Goal: Task Accomplishment & Management: Manage account settings

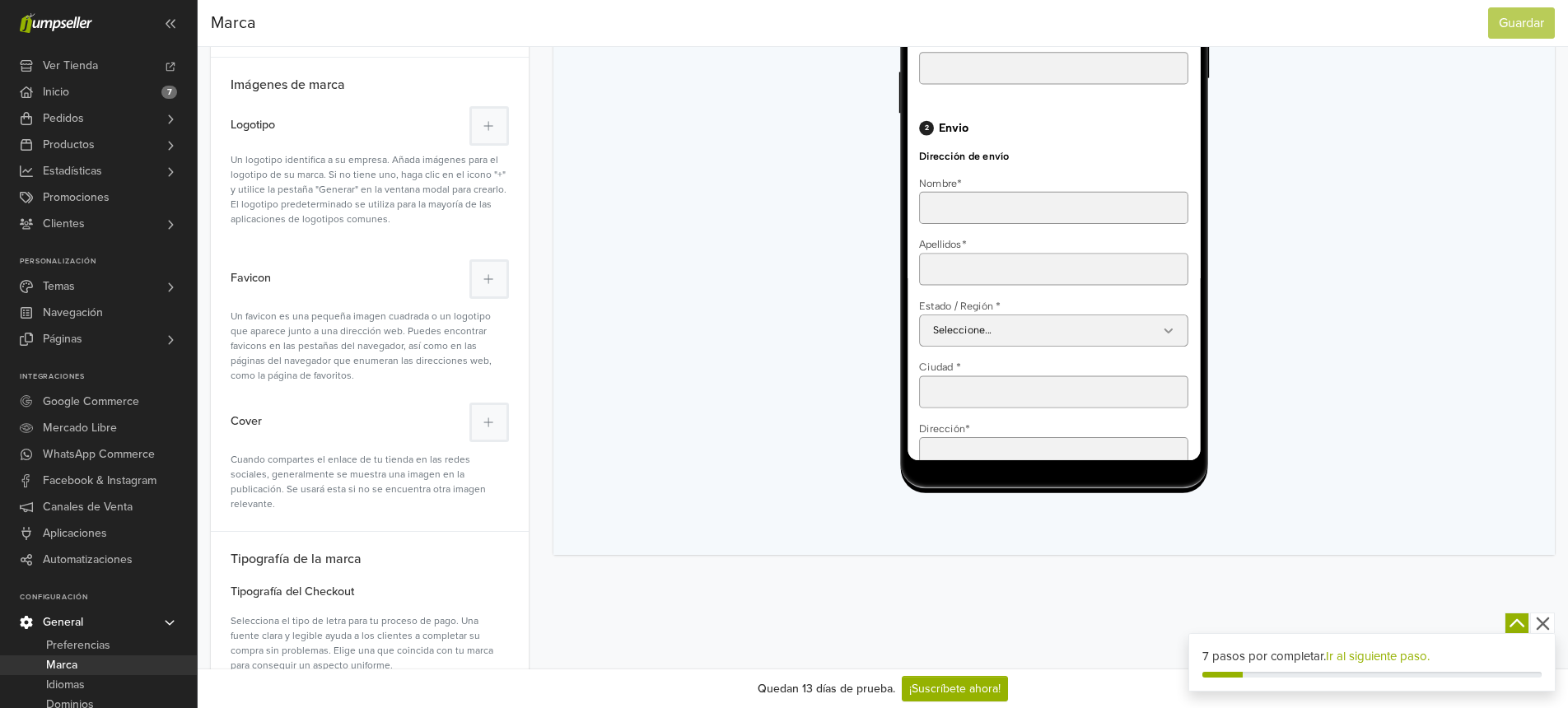
scroll to position [178, 0]
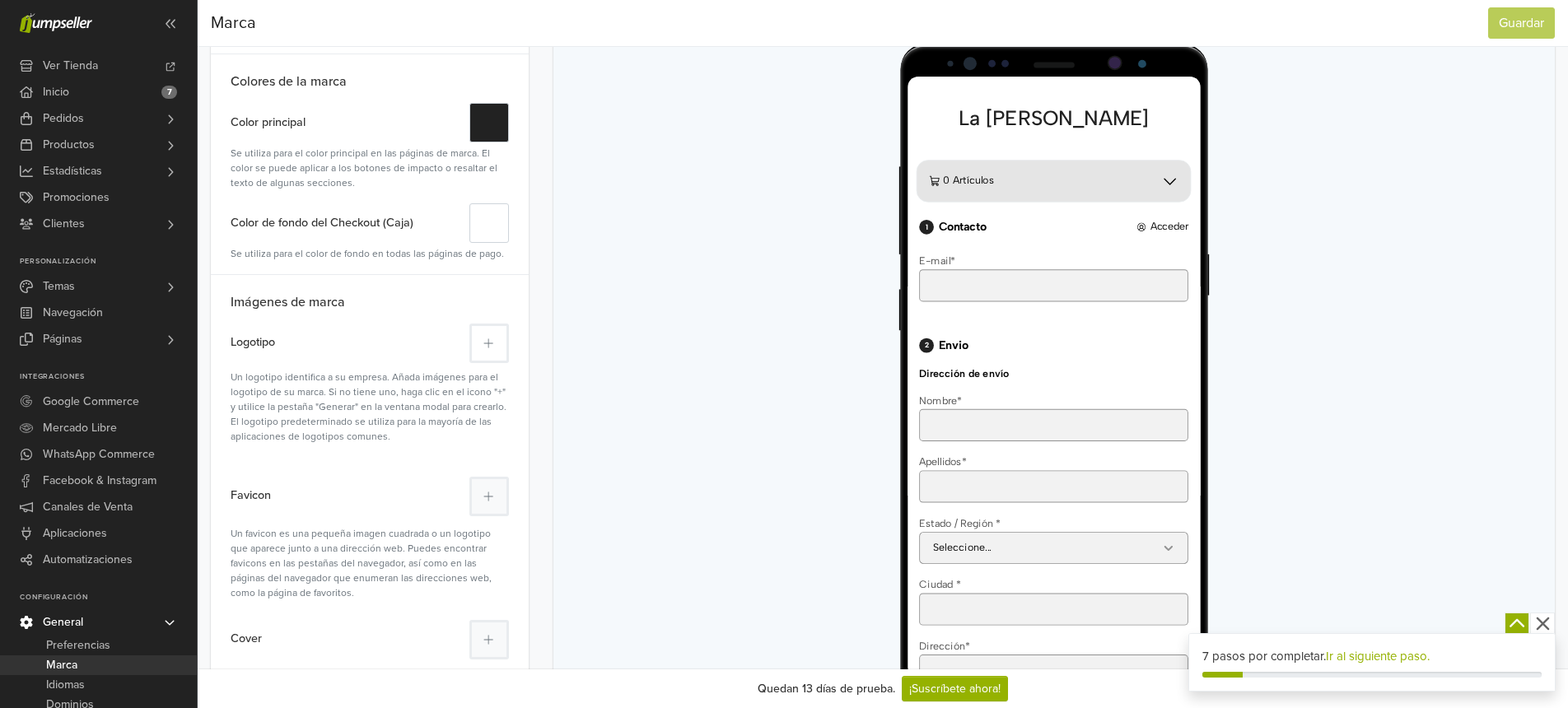
click at [494, 341] on button at bounding box center [489, 343] width 40 height 40
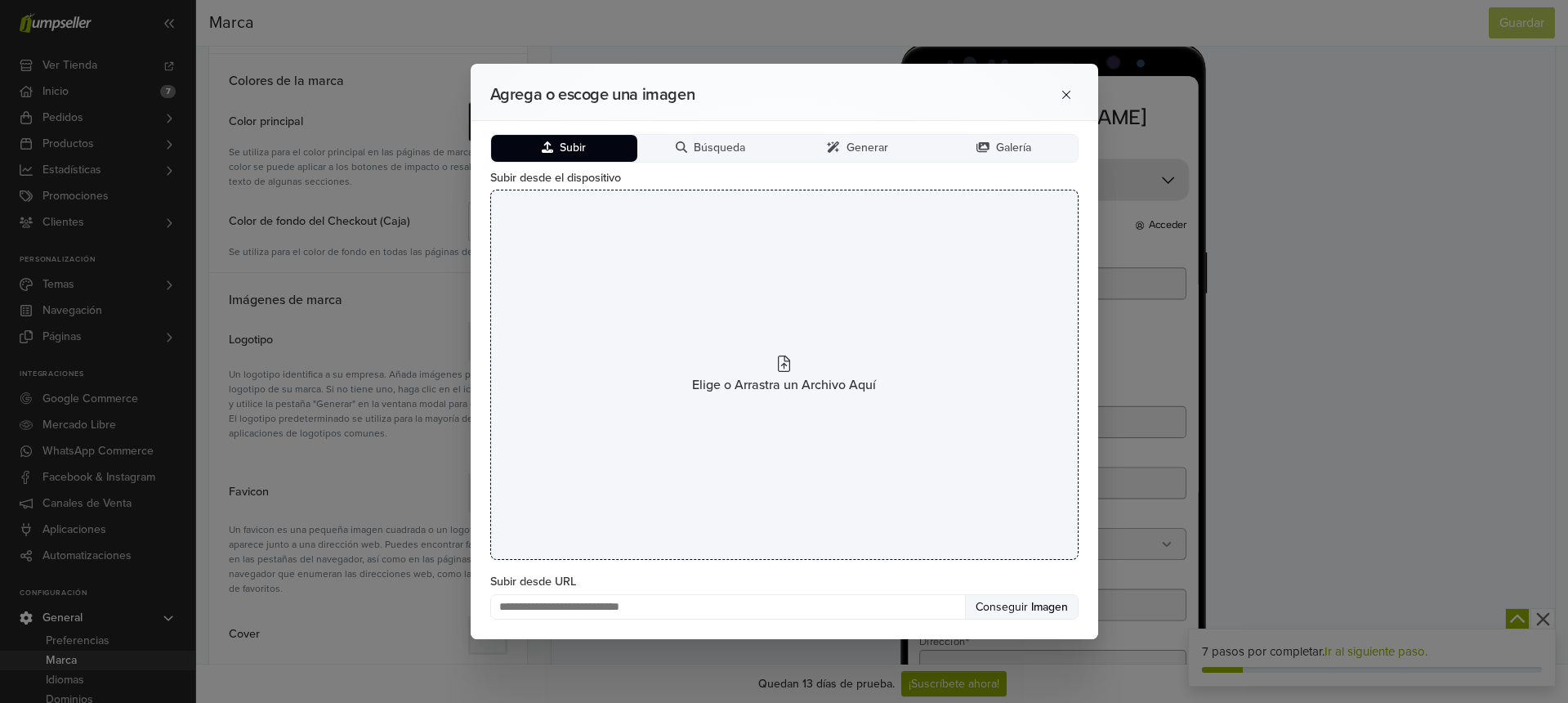
click at [780, 365] on icon at bounding box center [784, 364] width 13 height 16
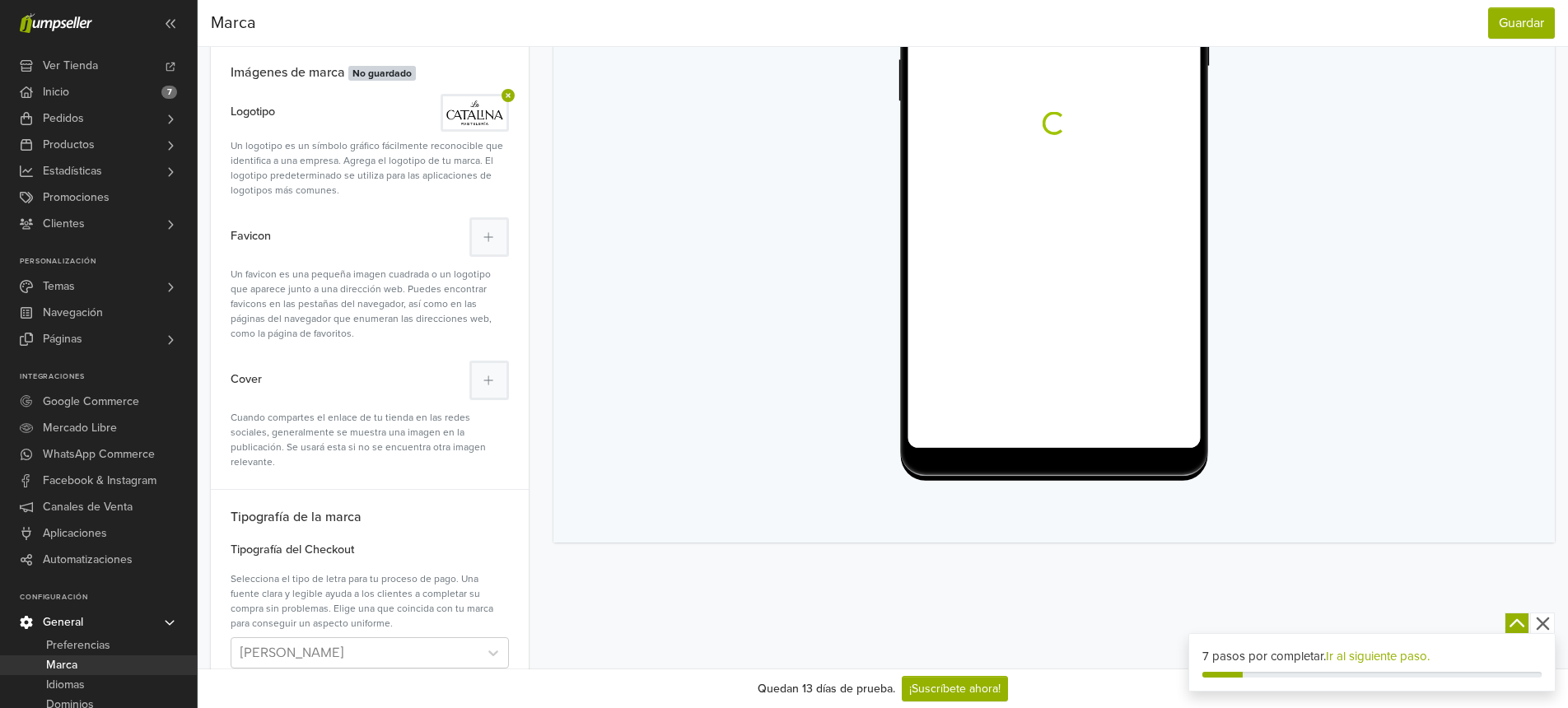
scroll to position [0, 0]
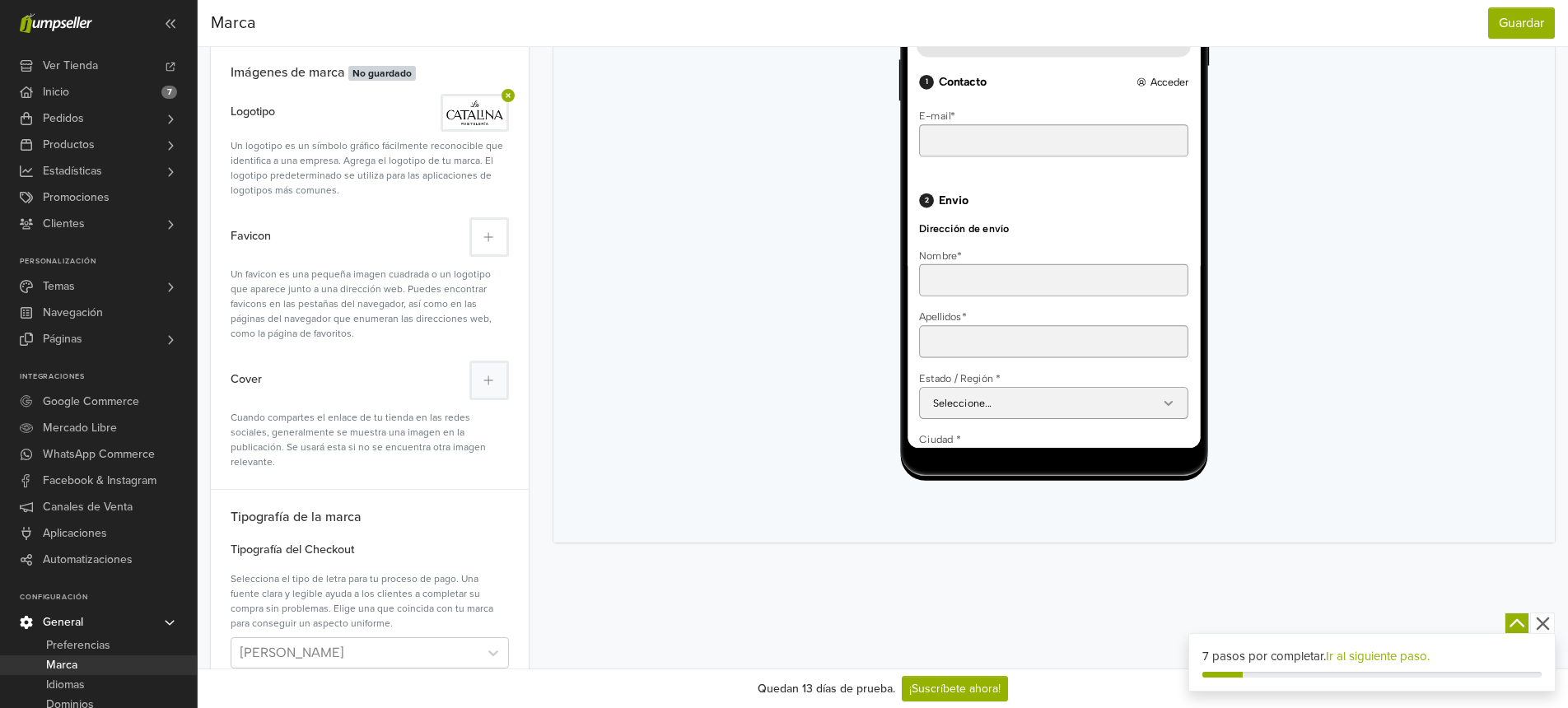
click at [490, 241] on icon at bounding box center [489, 237] width 10 height 12
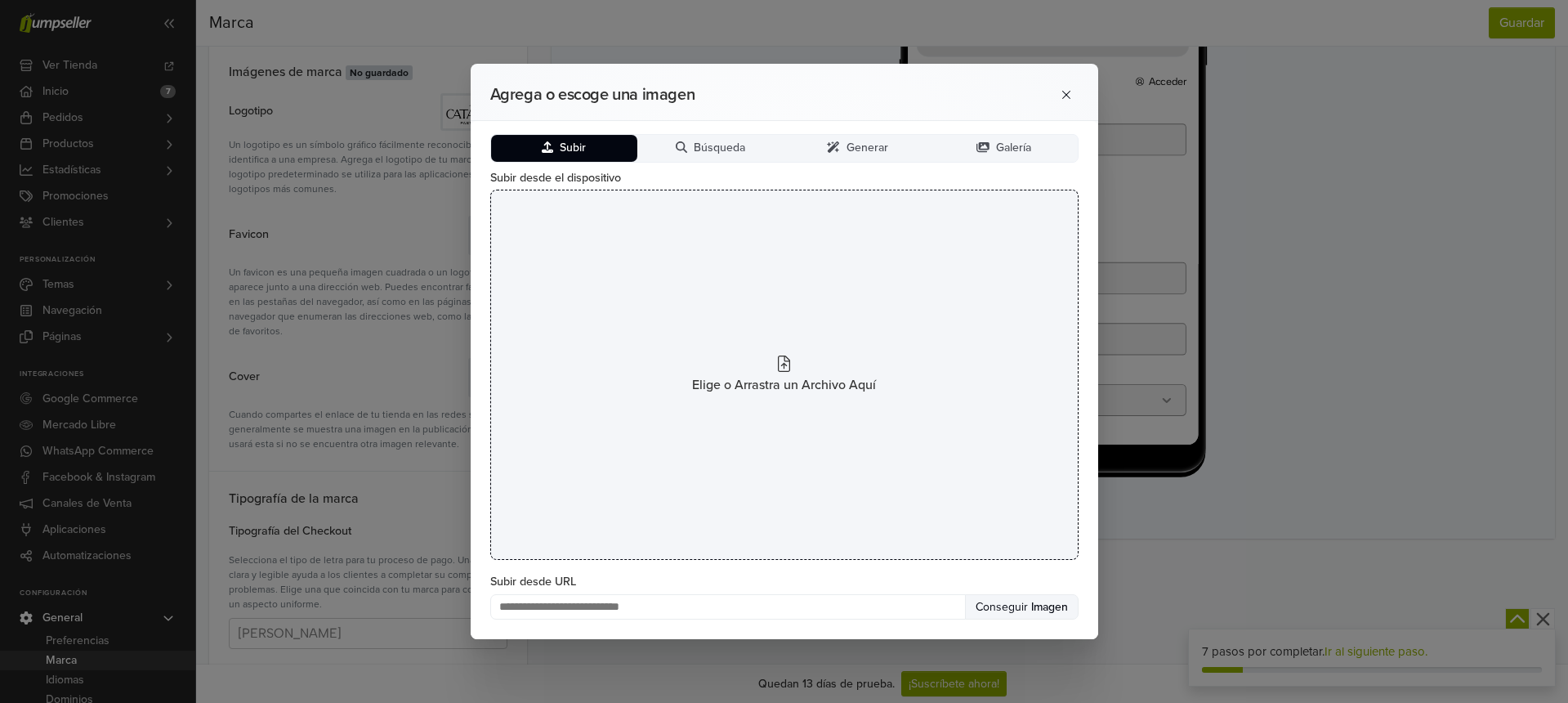
click at [788, 367] on icon at bounding box center [784, 364] width 13 height 16
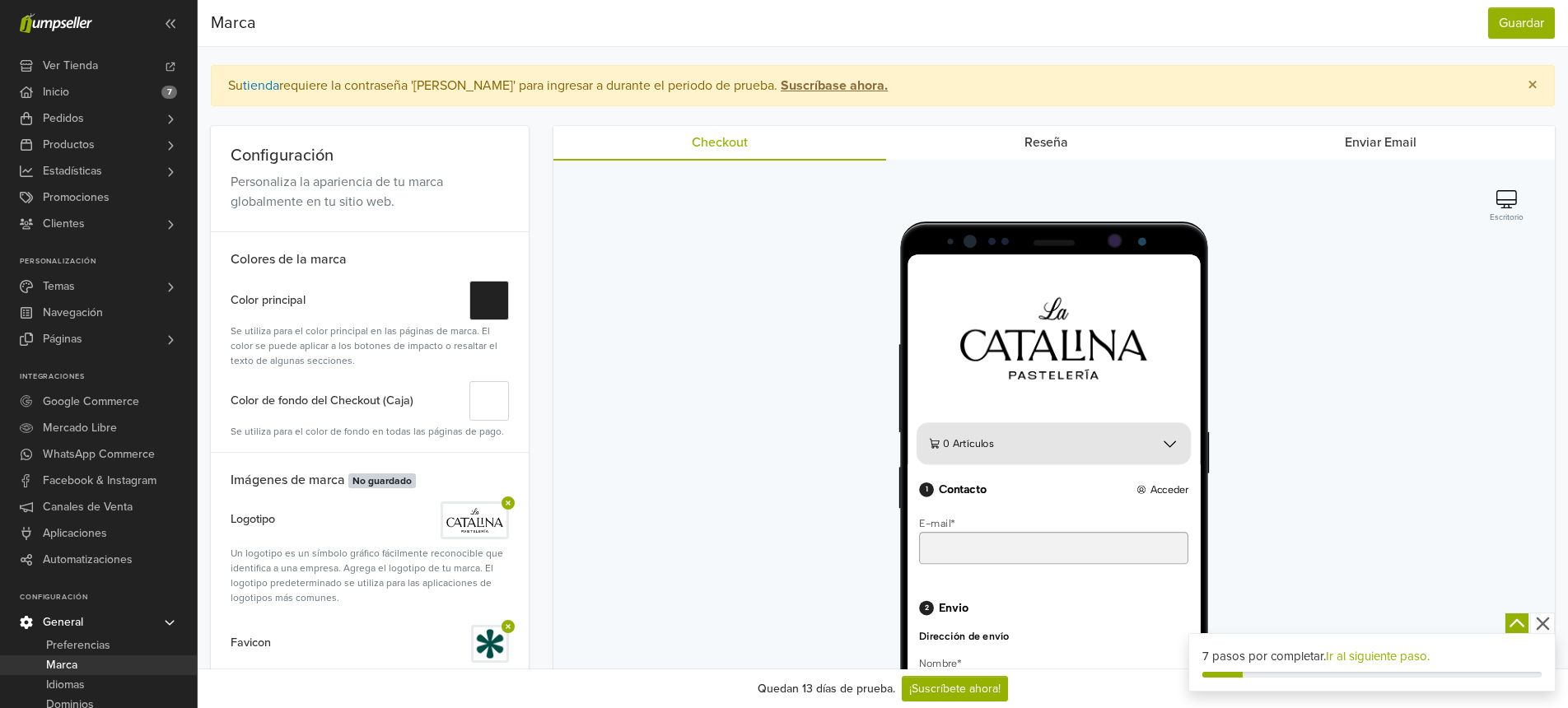
click at [781, 84] on strong "Suscríbase ahora." at bounding box center [835, 85] width 107 height 17
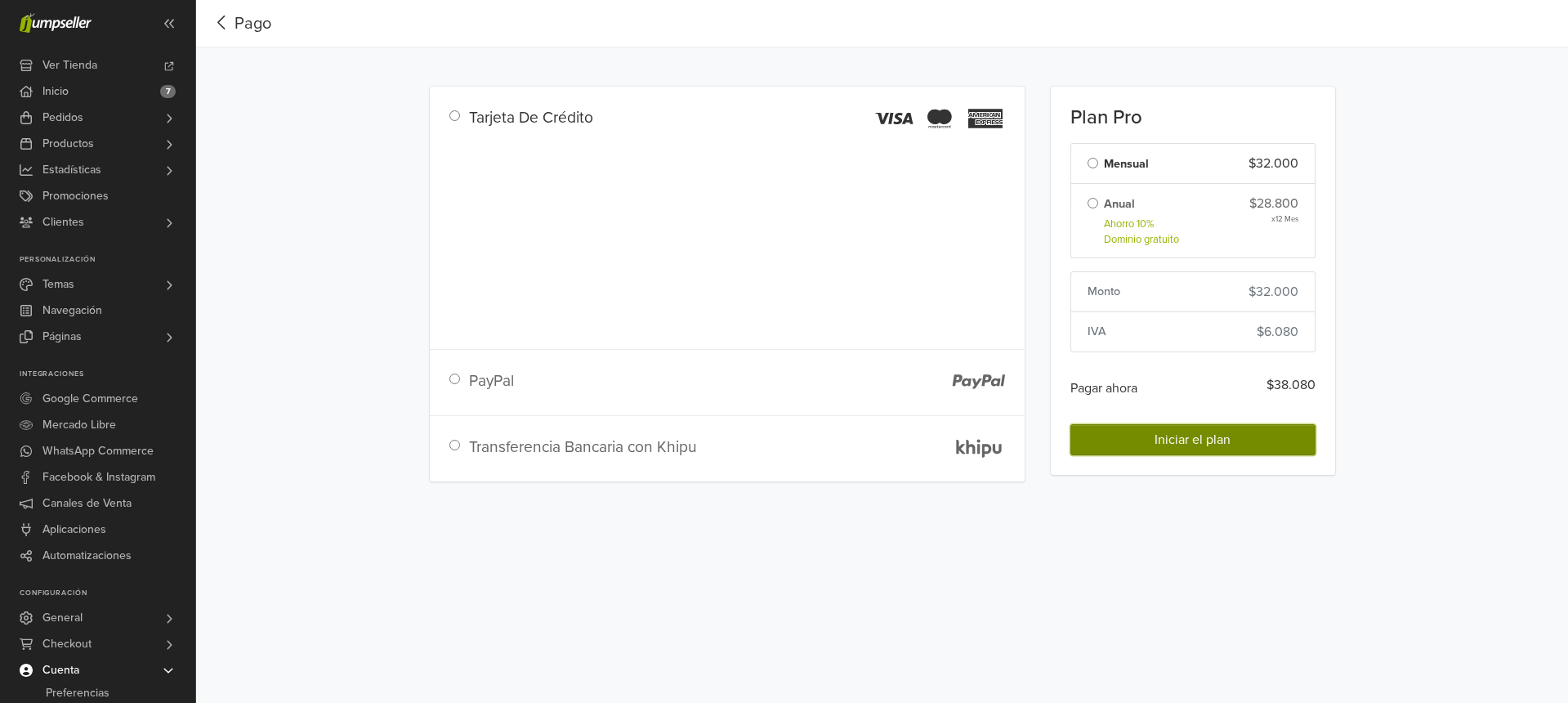
click at [1138, 441] on button "Iniciar el plan" at bounding box center [1193, 440] width 245 height 31
click at [1146, 446] on button "Iniciar el plan" at bounding box center [1193, 440] width 245 height 31
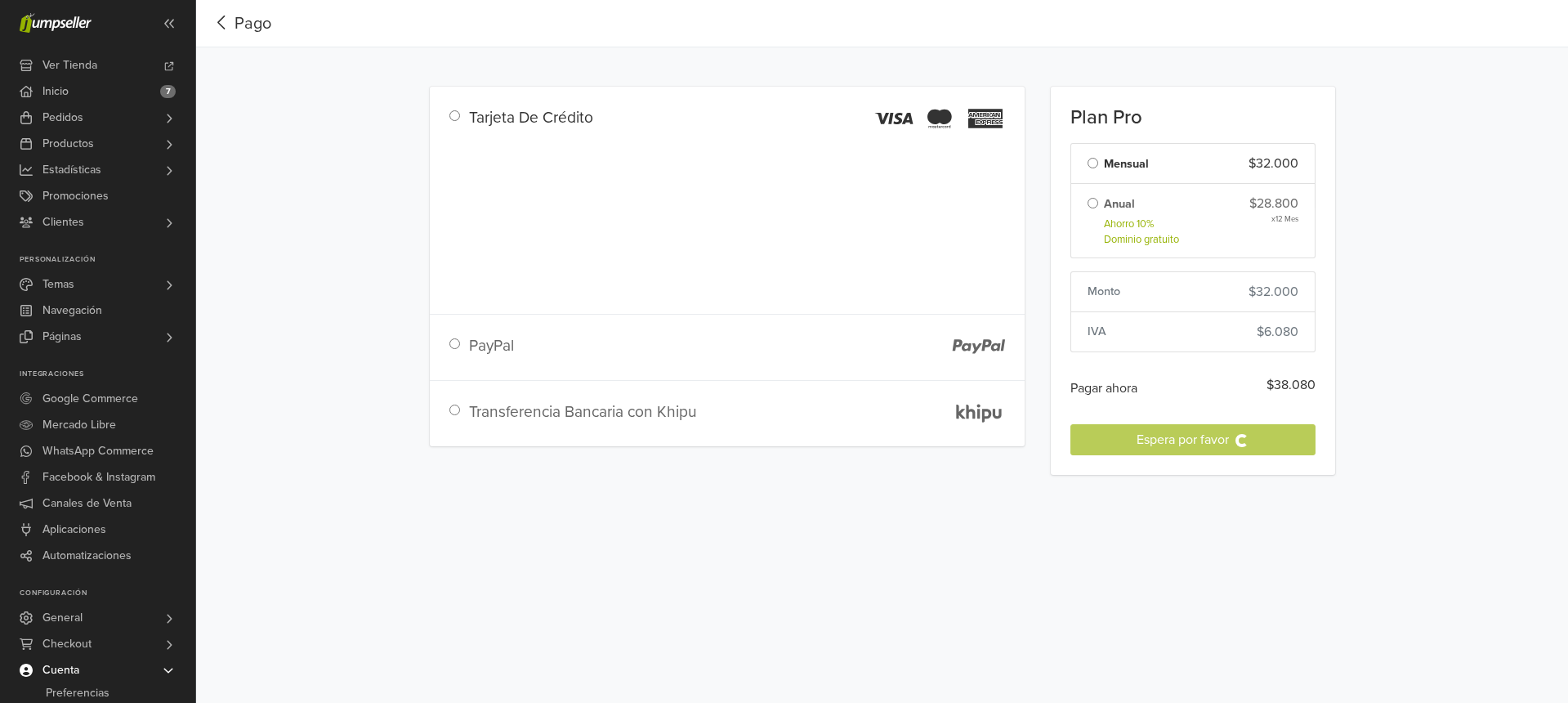
click at [971, 215] on div "Tarjeta De Crédito PayPal Transferencia Bancaria con Khipu Plan Pro Cambiar el …" at bounding box center [882, 281] width 931 height 427
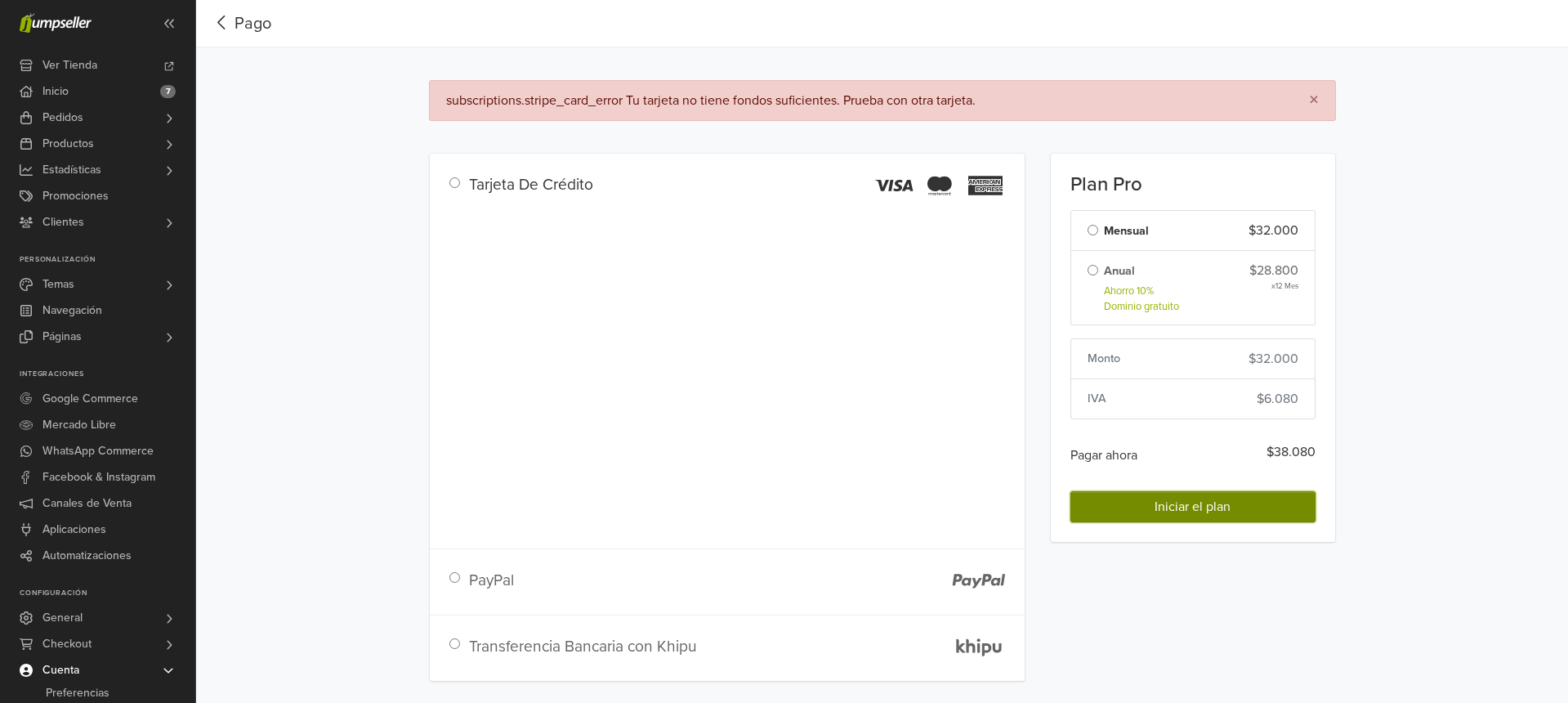
click at [1173, 515] on button "Iniciar el plan" at bounding box center [1193, 507] width 245 height 31
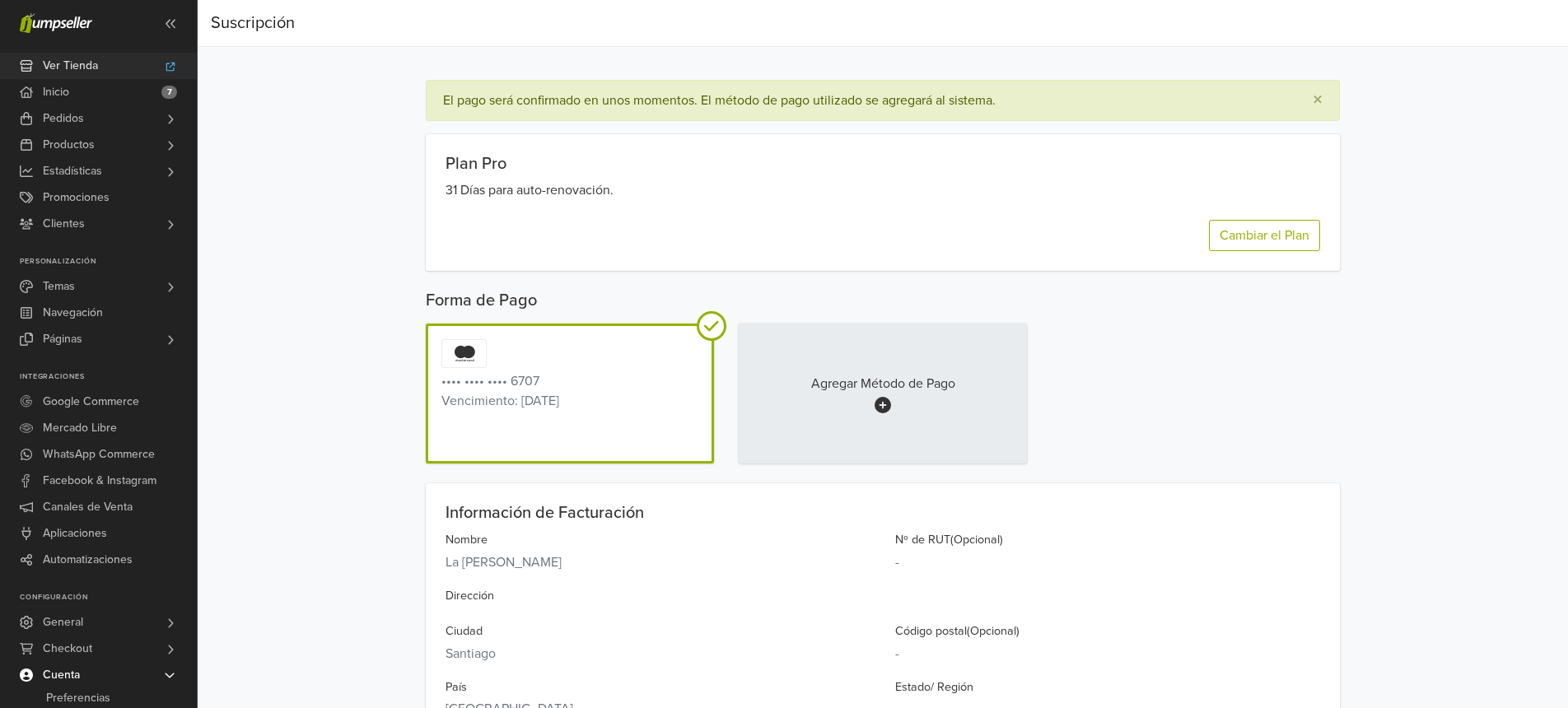
click at [62, 64] on span "Ver Tienda" at bounding box center [70, 65] width 55 height 26
click at [79, 88] on link "Inicio 7" at bounding box center [98, 91] width 197 height 26
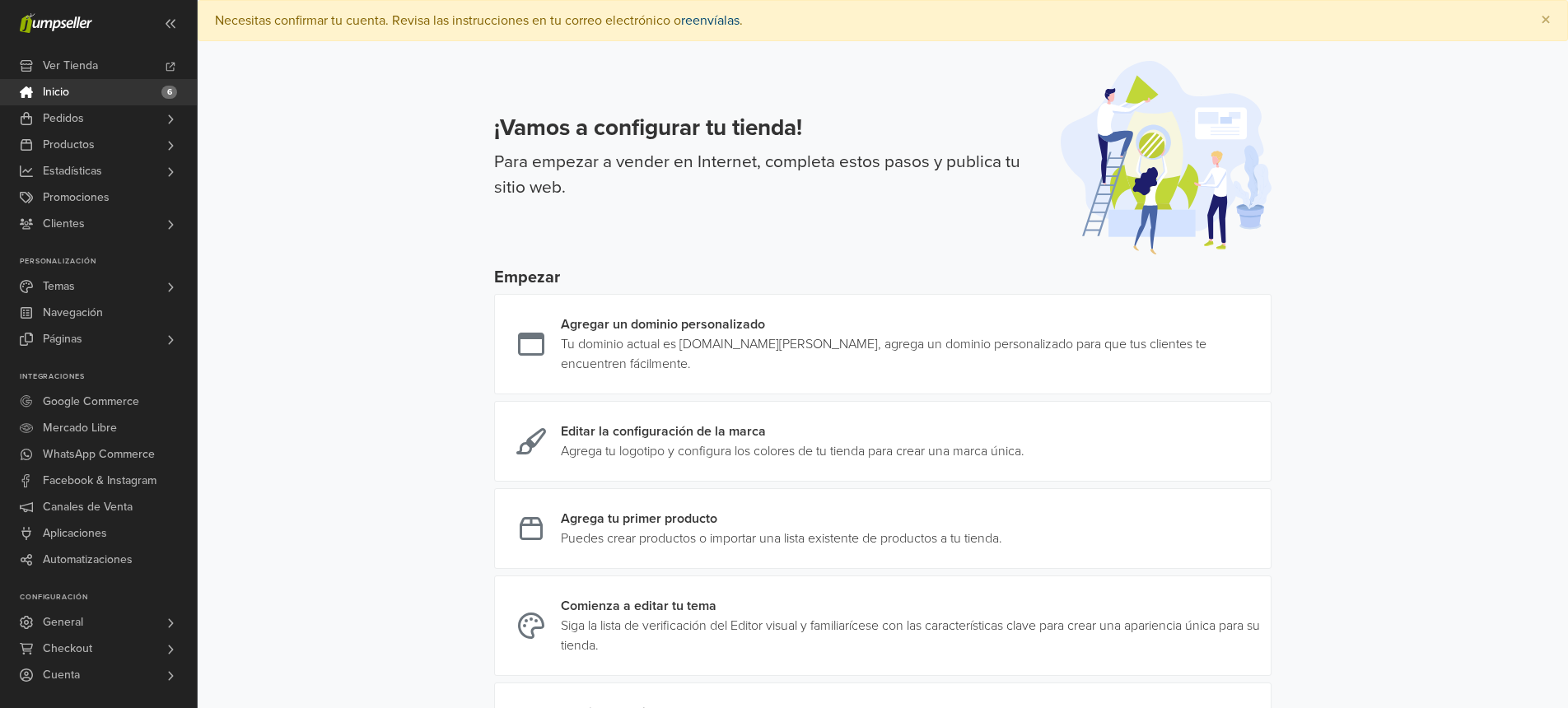
click at [725, 18] on link "reenvíalas" at bounding box center [710, 20] width 58 height 17
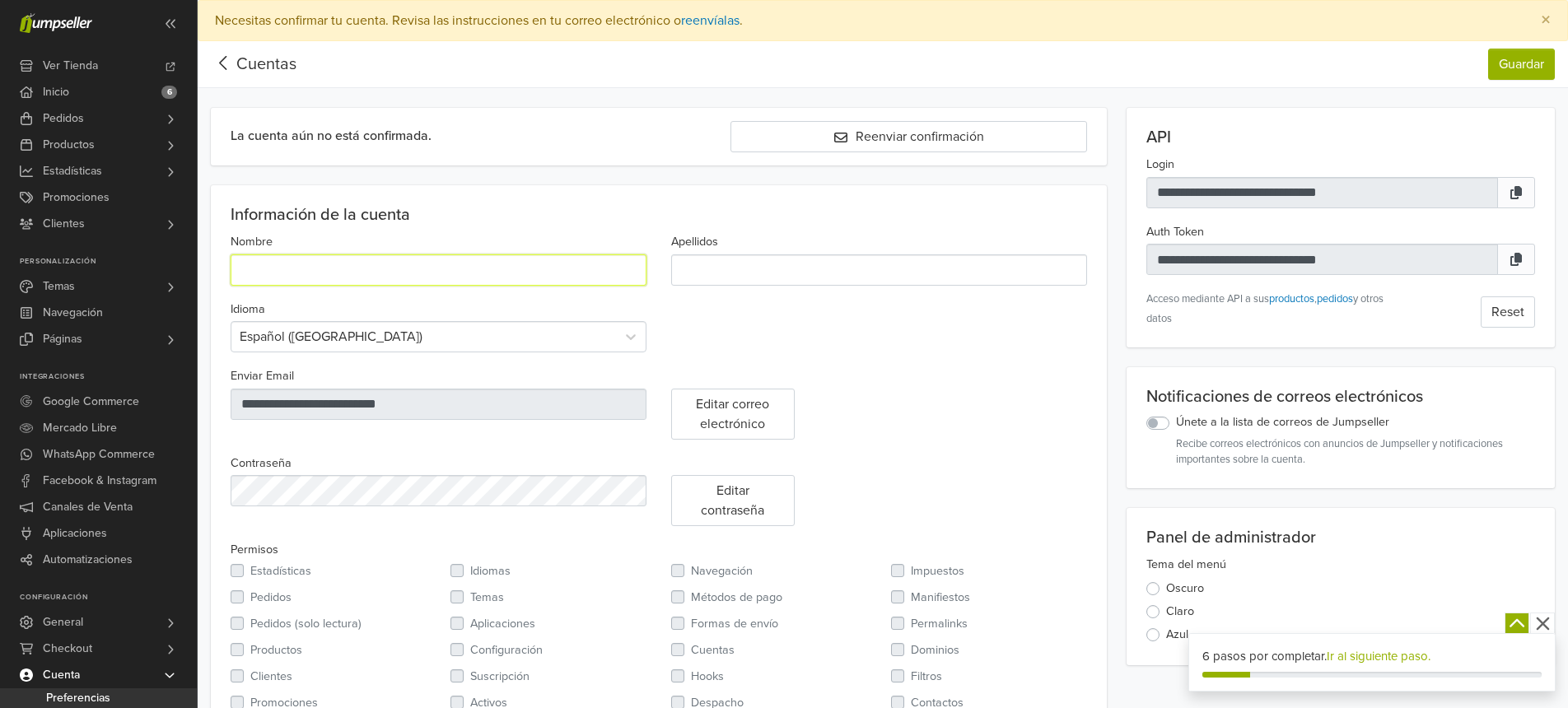
click at [334, 276] on input "Nombre" at bounding box center [438, 270] width 416 height 31
type input "*******"
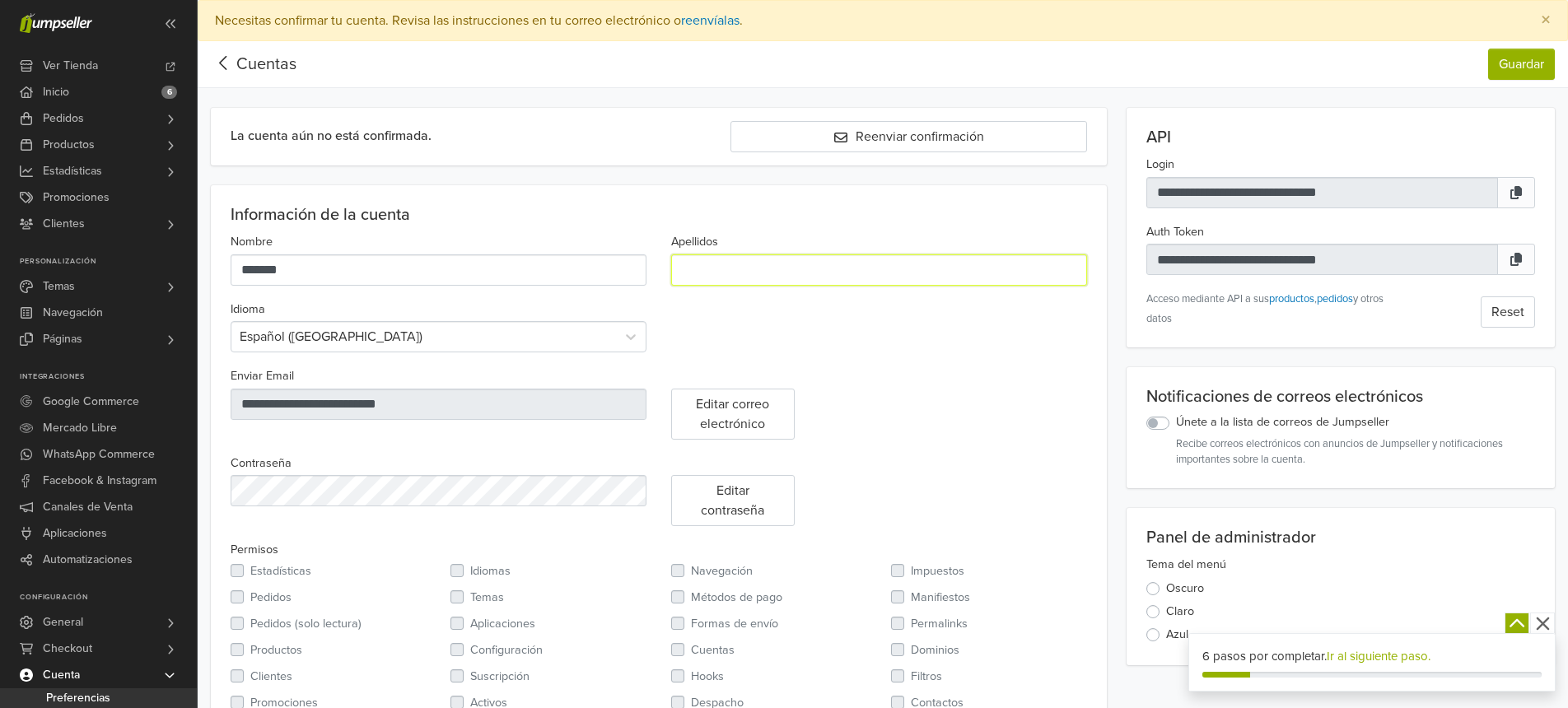
type input "******"
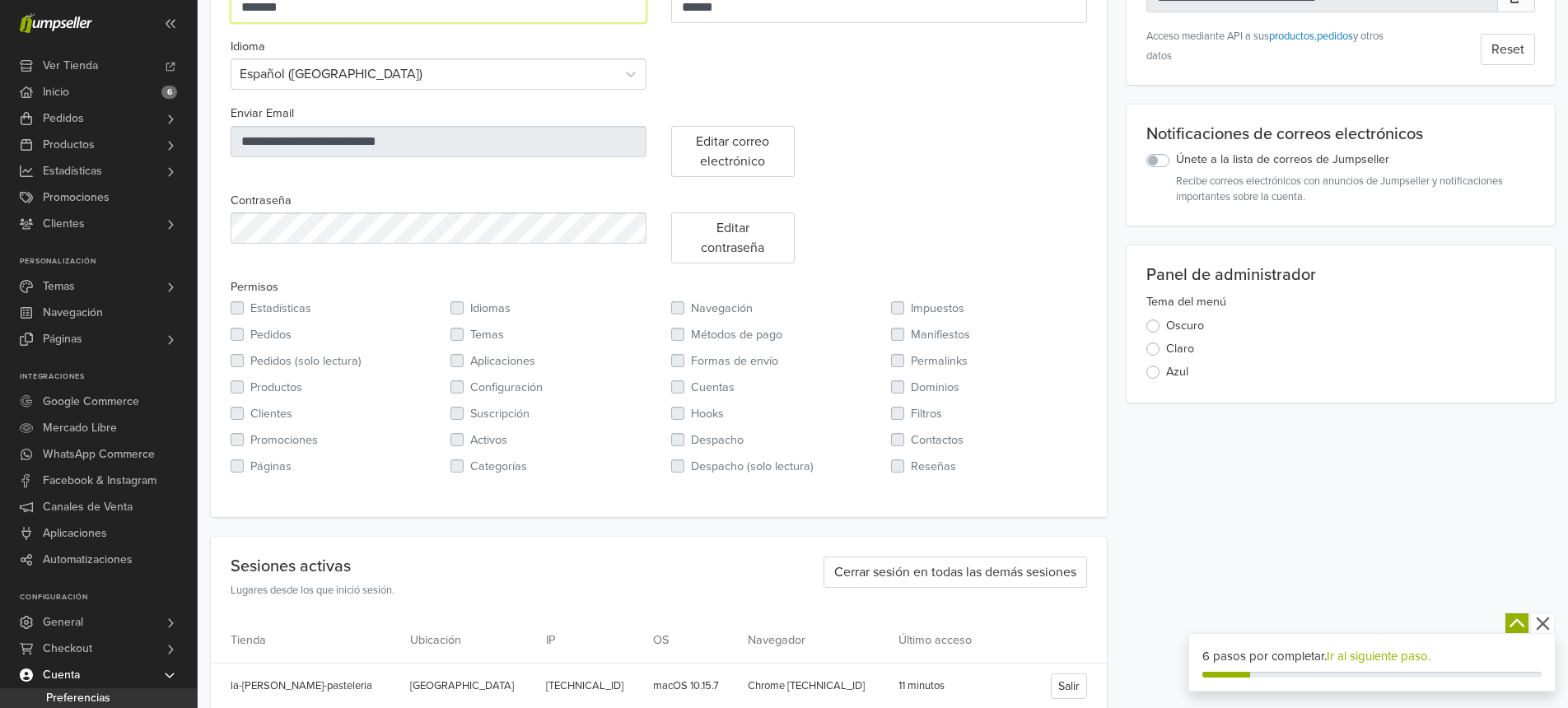
scroll to position [320, 0]
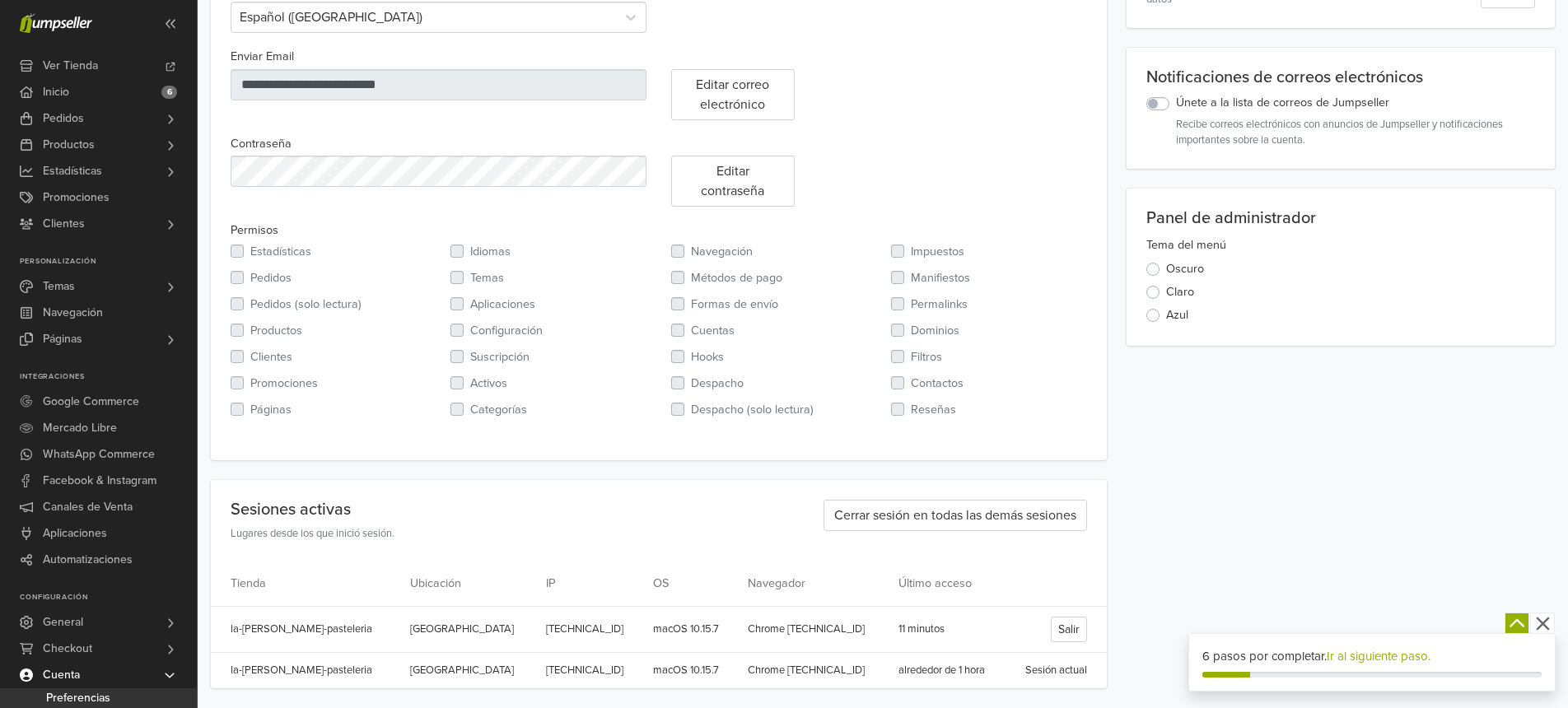
click at [251, 302] on label "Pedidos (solo lectura)" at bounding box center [306, 304] width 111 height 18
click at [251, 307] on label "Pedidos (solo lectura)" at bounding box center [306, 304] width 111 height 18
drag, startPoint x: 267, startPoint y: 309, endPoint x: 300, endPoint y: 314, distance: 33.4
click at [268, 309] on label "Pedidos (solo lectura)" at bounding box center [306, 304] width 111 height 18
click at [730, 412] on label "Despacho (solo lectura)" at bounding box center [752, 410] width 122 height 18
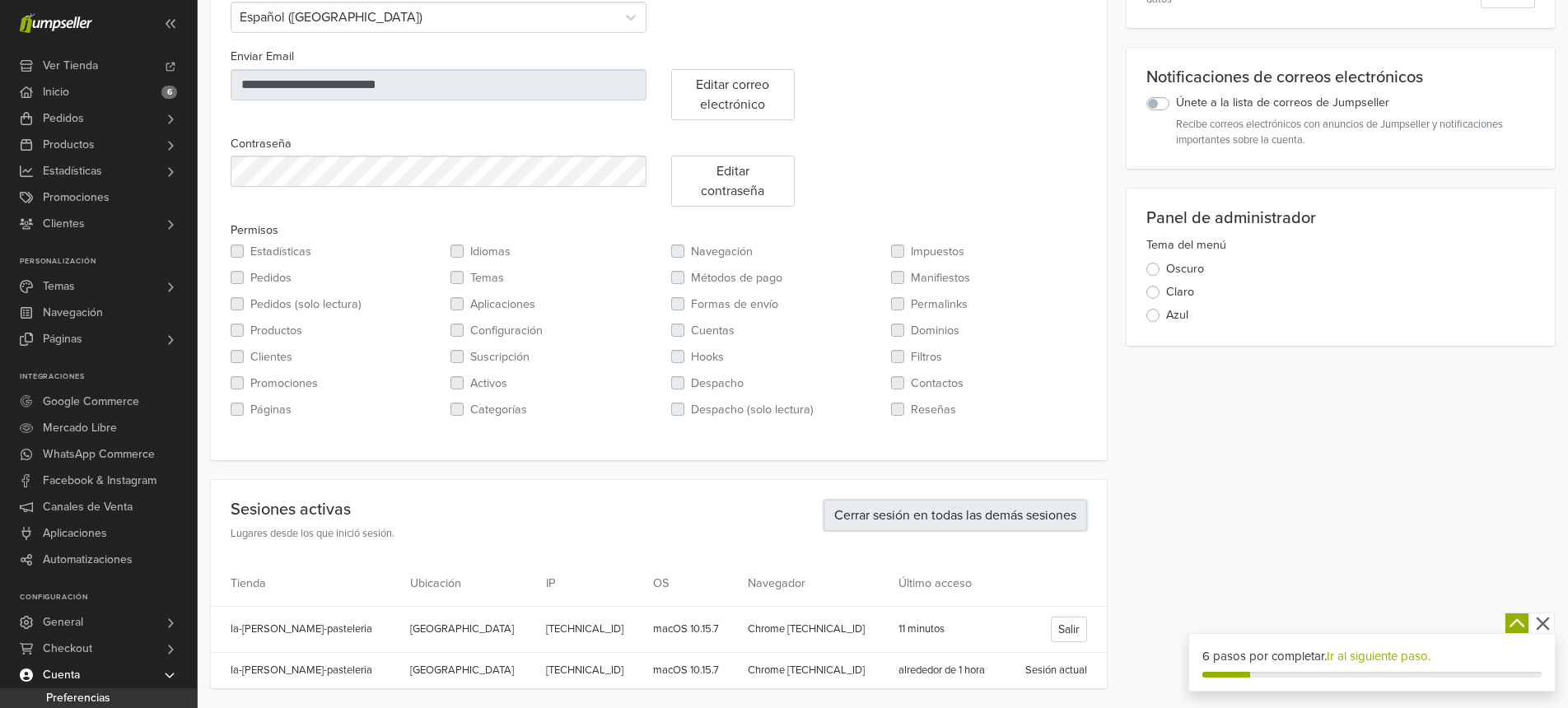
click at [922, 515] on button "Cerrar sesión en todas las demás sesiones" at bounding box center [955, 516] width 263 height 31
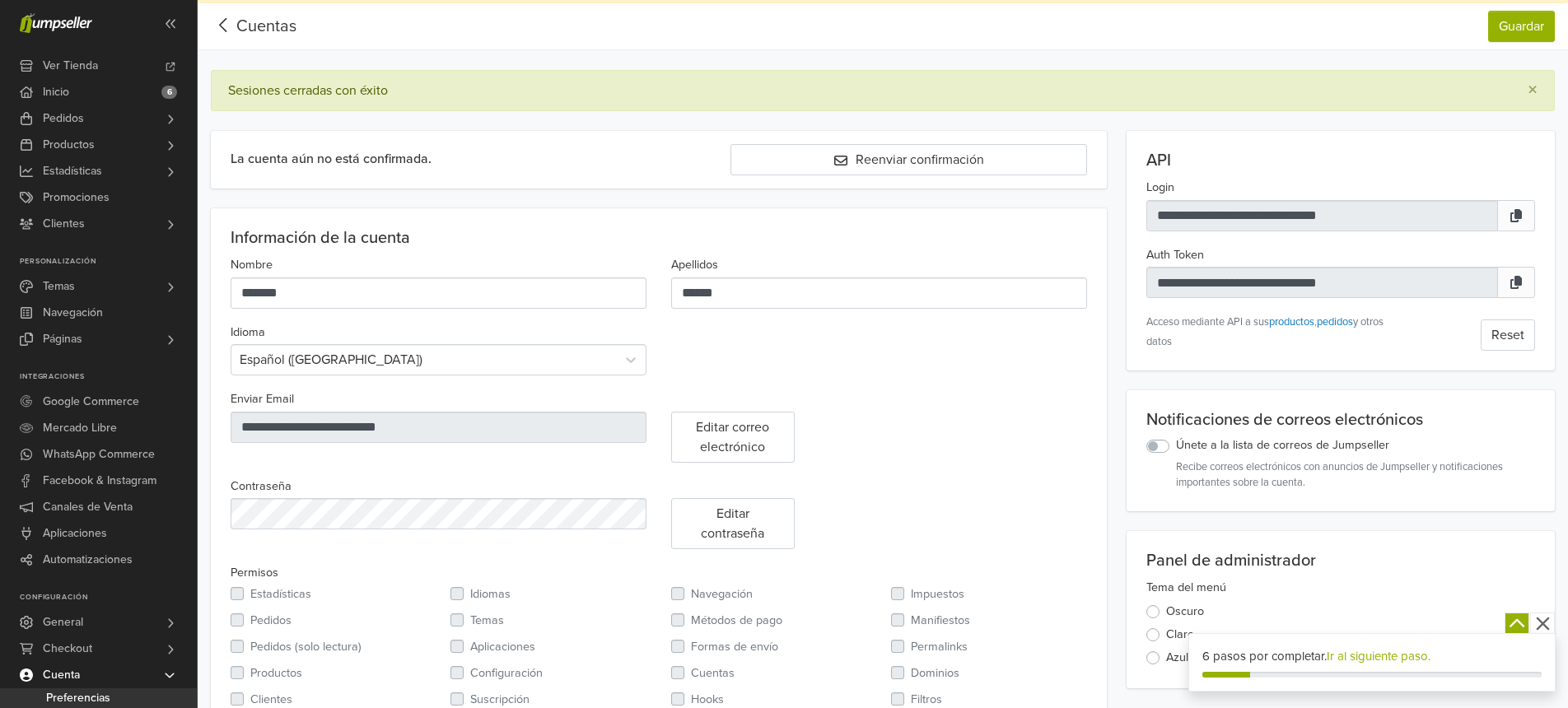
scroll to position [0, 0]
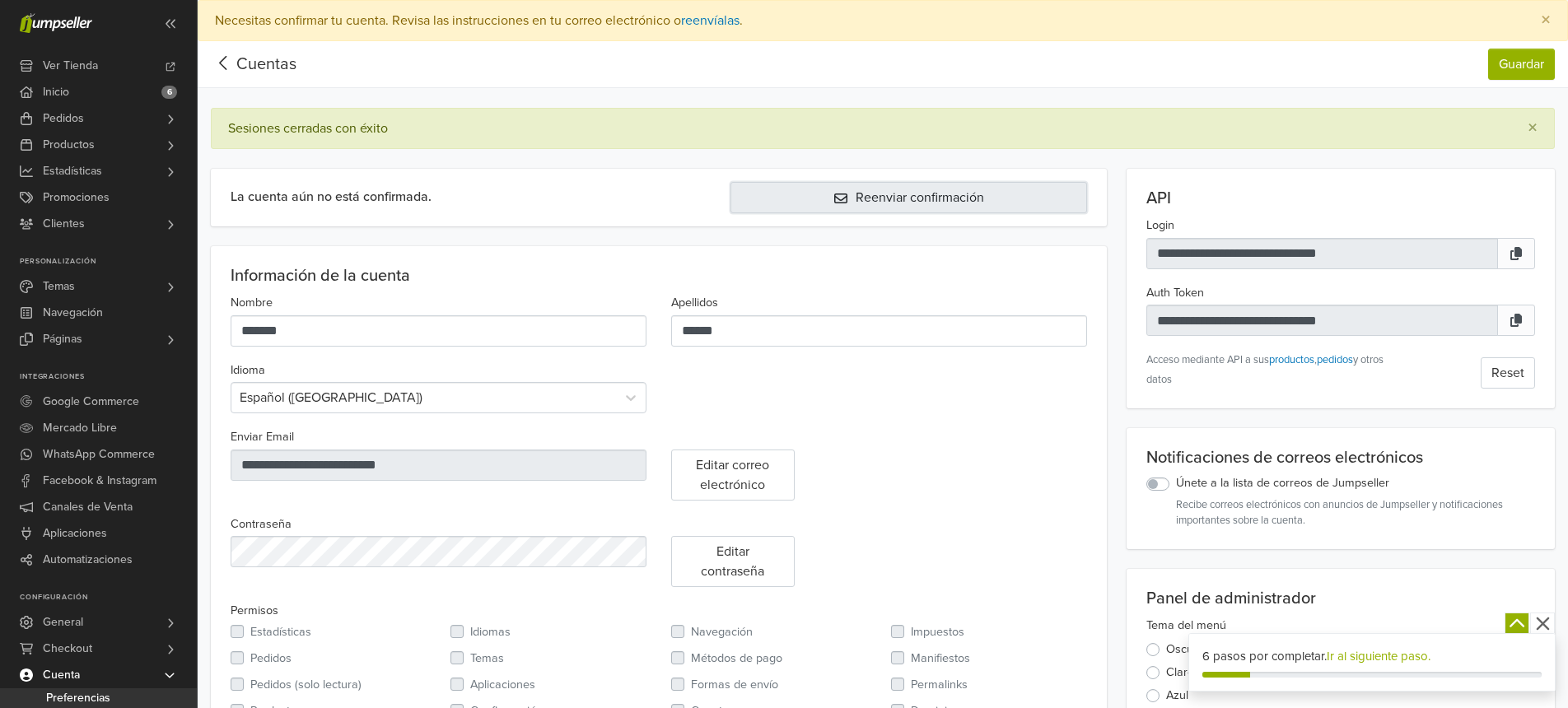
click at [937, 197] on button "Reenviar confirmación" at bounding box center [908, 197] width 357 height 31
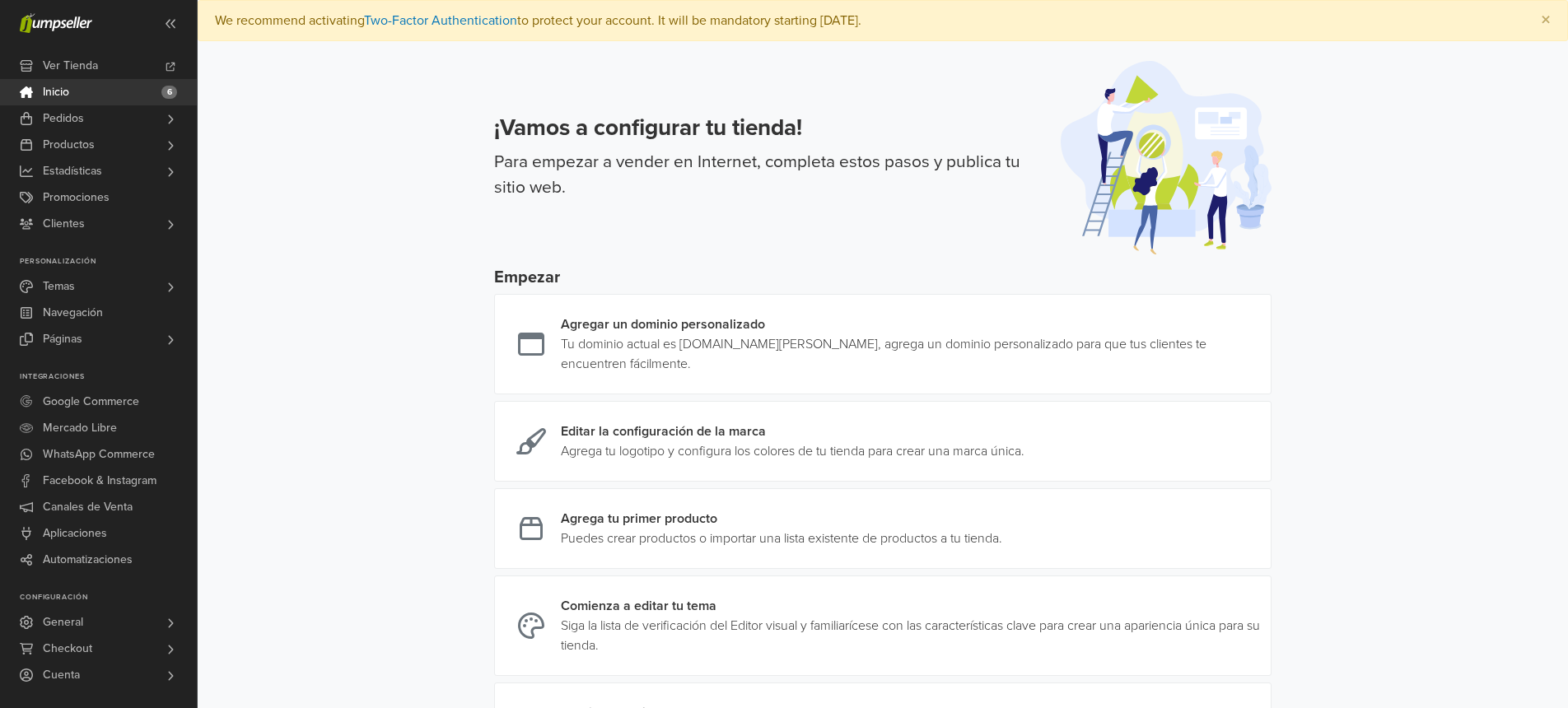
click at [117, 94] on link "Inicio 6" at bounding box center [98, 91] width 197 height 26
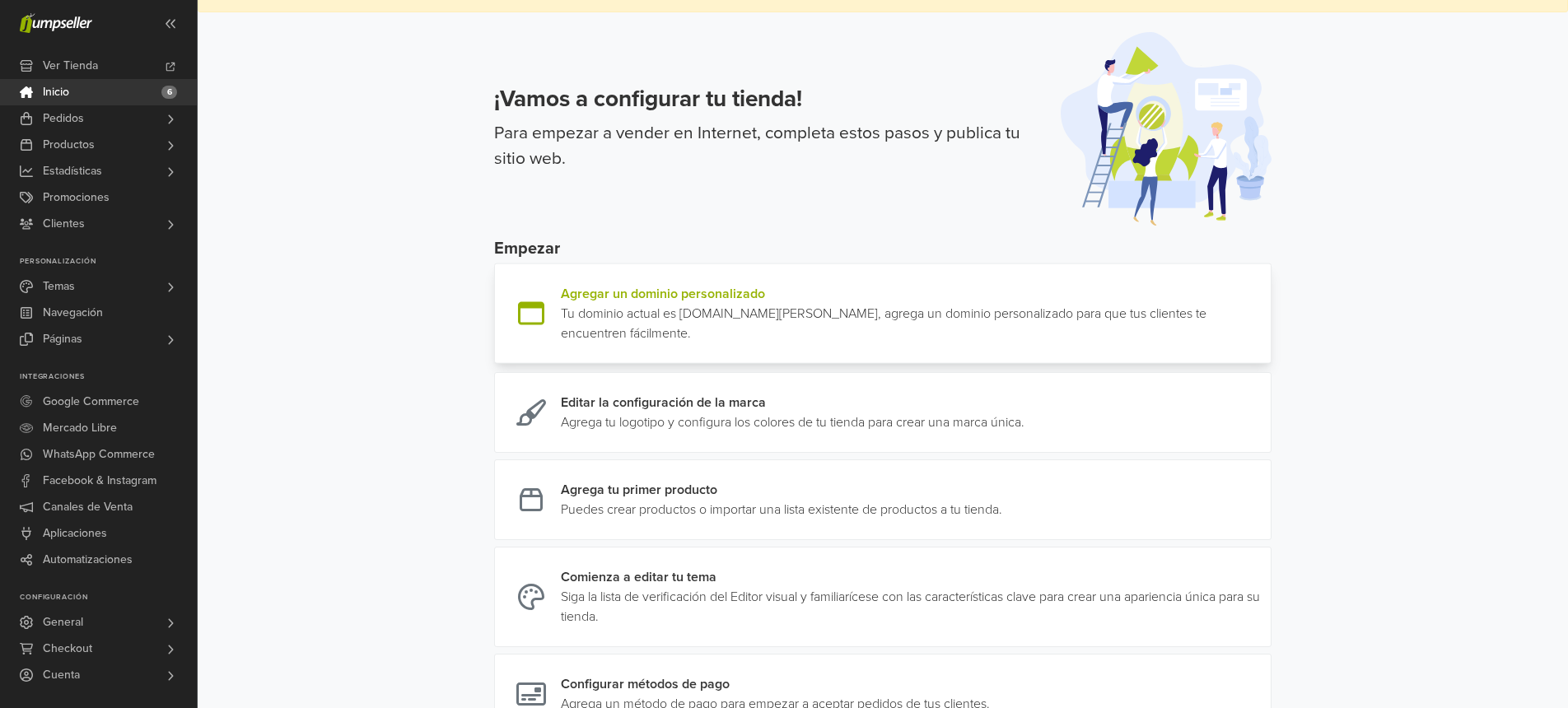
scroll to position [30, 0]
click at [1264, 289] on link at bounding box center [1264, 313] width 0 height 59
click at [102, 288] on link "Temas" at bounding box center [98, 286] width 197 height 26
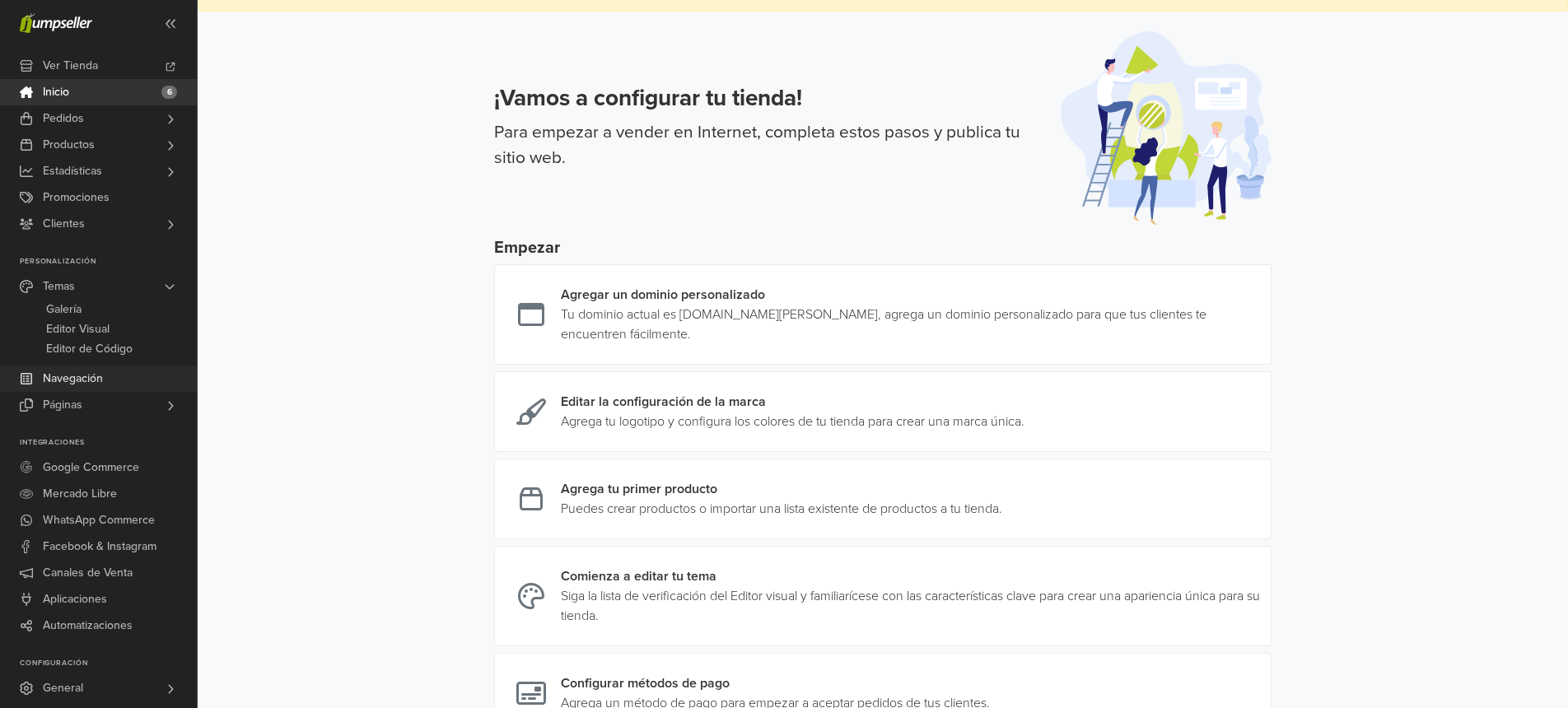
click at [89, 379] on span "Navegación" at bounding box center [73, 378] width 60 height 26
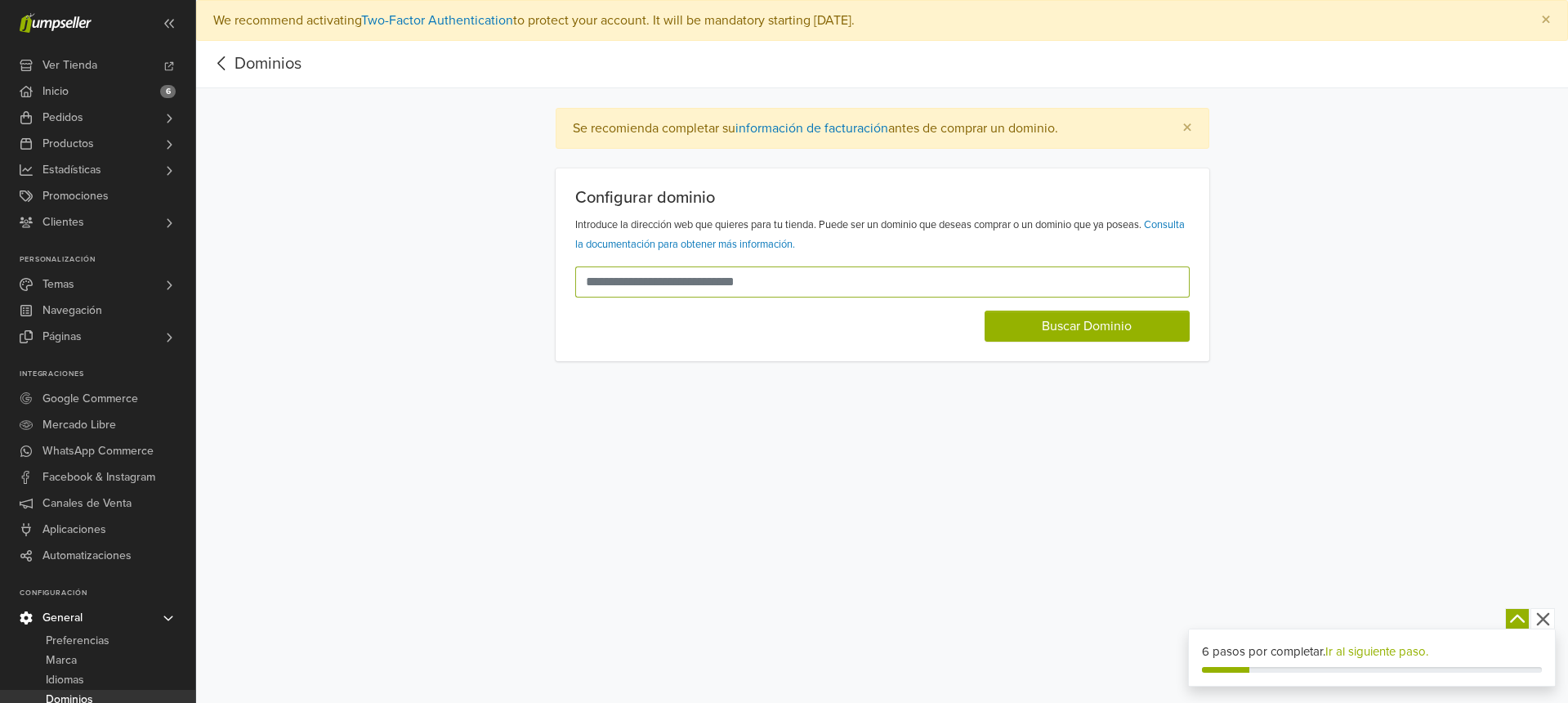
click at [727, 271] on input "text" at bounding box center [872, 282] width 595 height 31
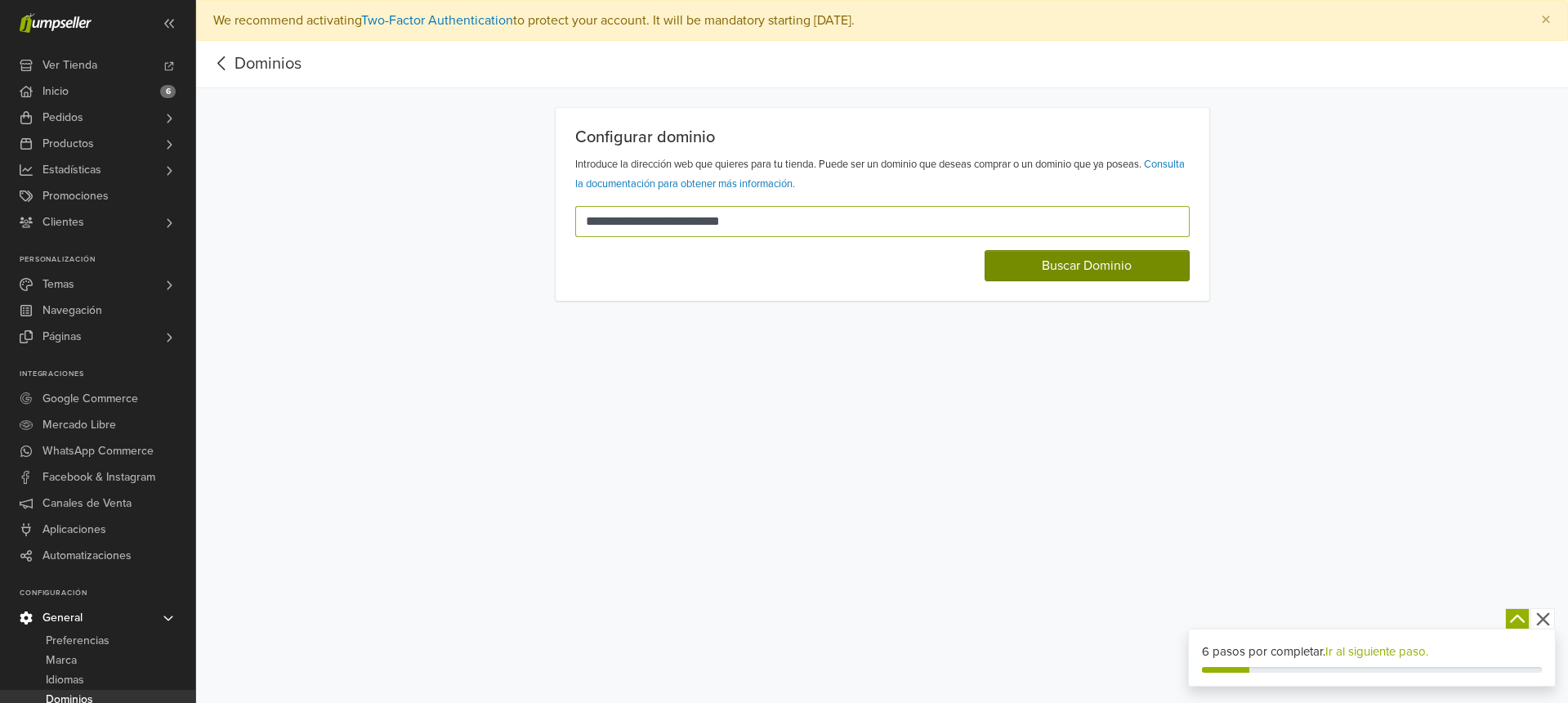
type input "**********"
click at [1104, 270] on button "Buscar Dominio" at bounding box center [1087, 265] width 205 height 31
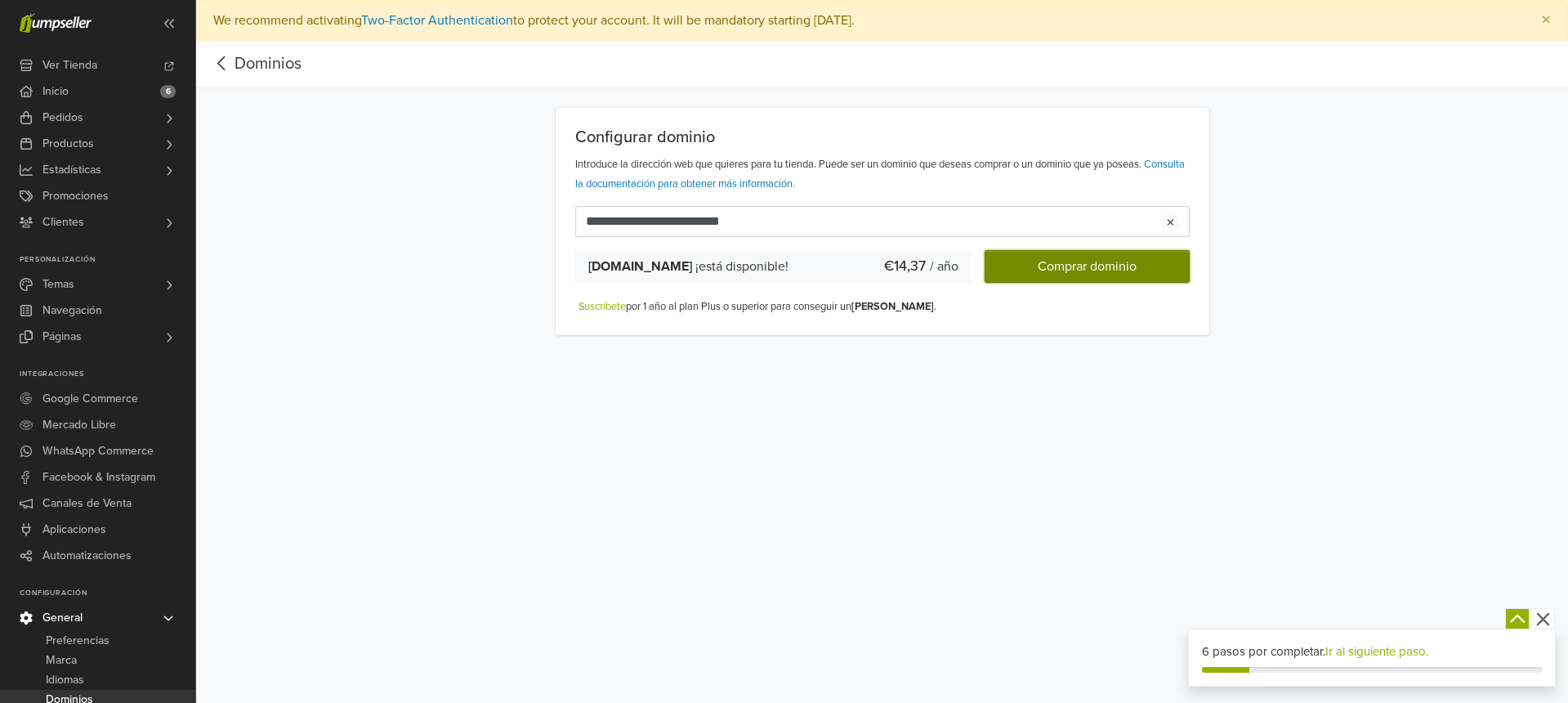
click at [1103, 266] on button "Comprar dominio" at bounding box center [1087, 266] width 205 height 33
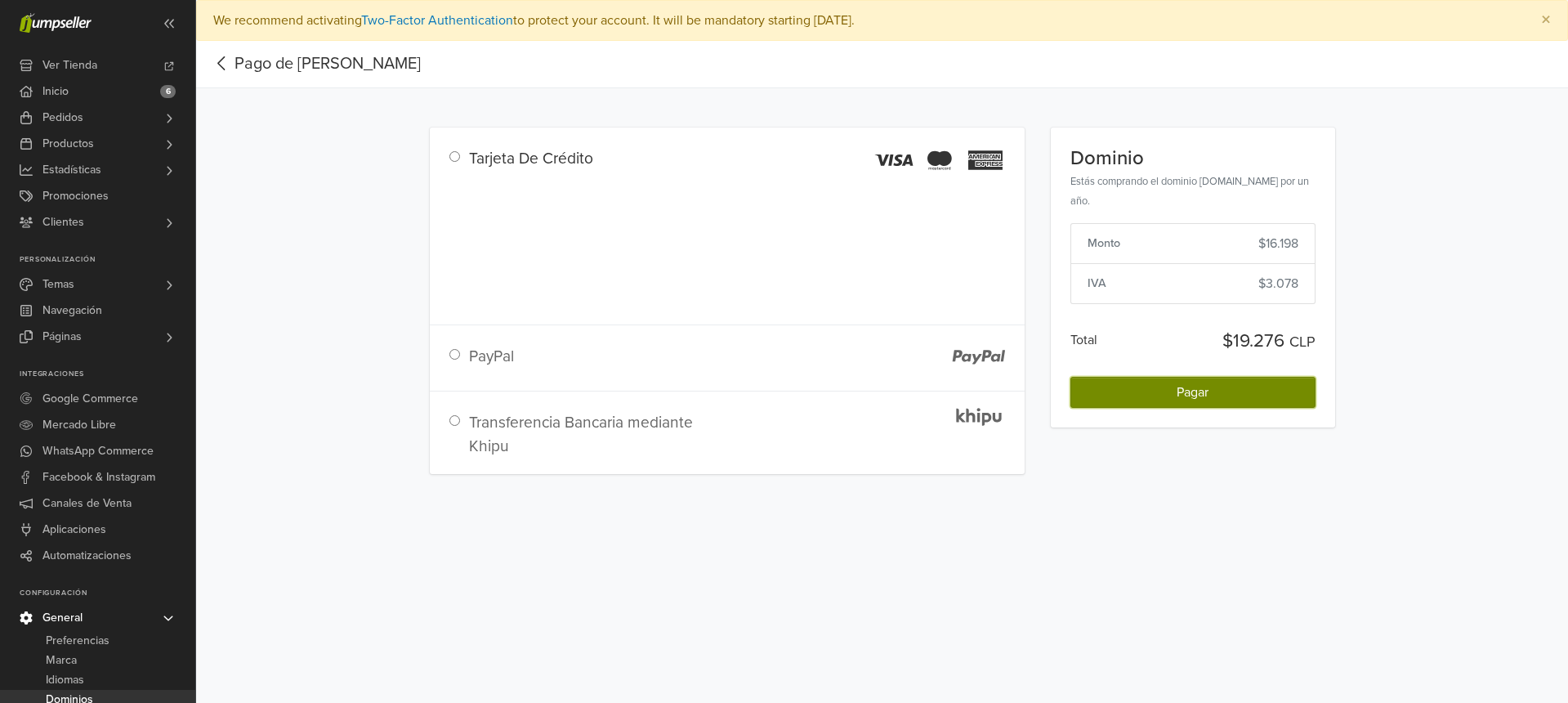
click at [1187, 398] on span "Pagar" at bounding box center [1192, 392] width 32 height 16
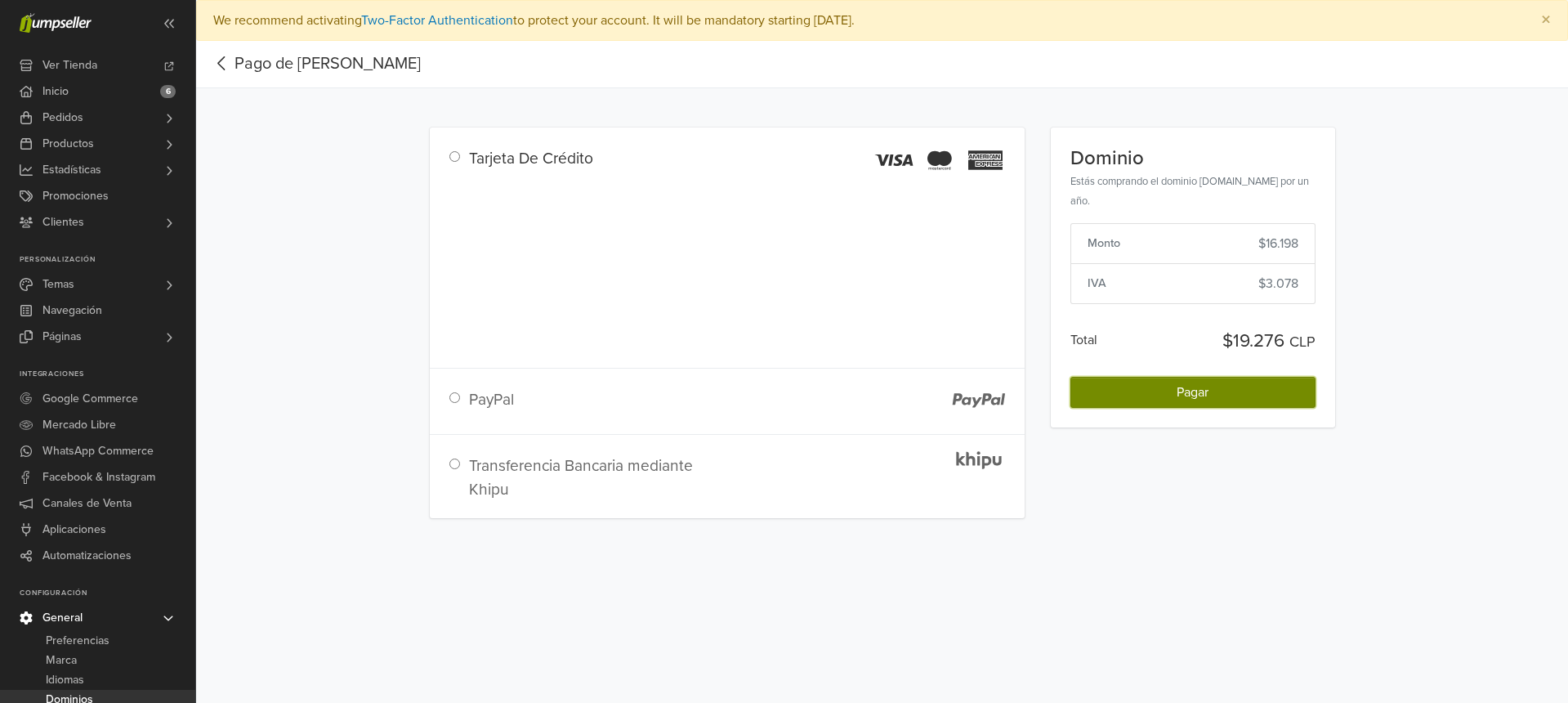
click at [1188, 389] on span "Pagar" at bounding box center [1192, 392] width 32 height 16
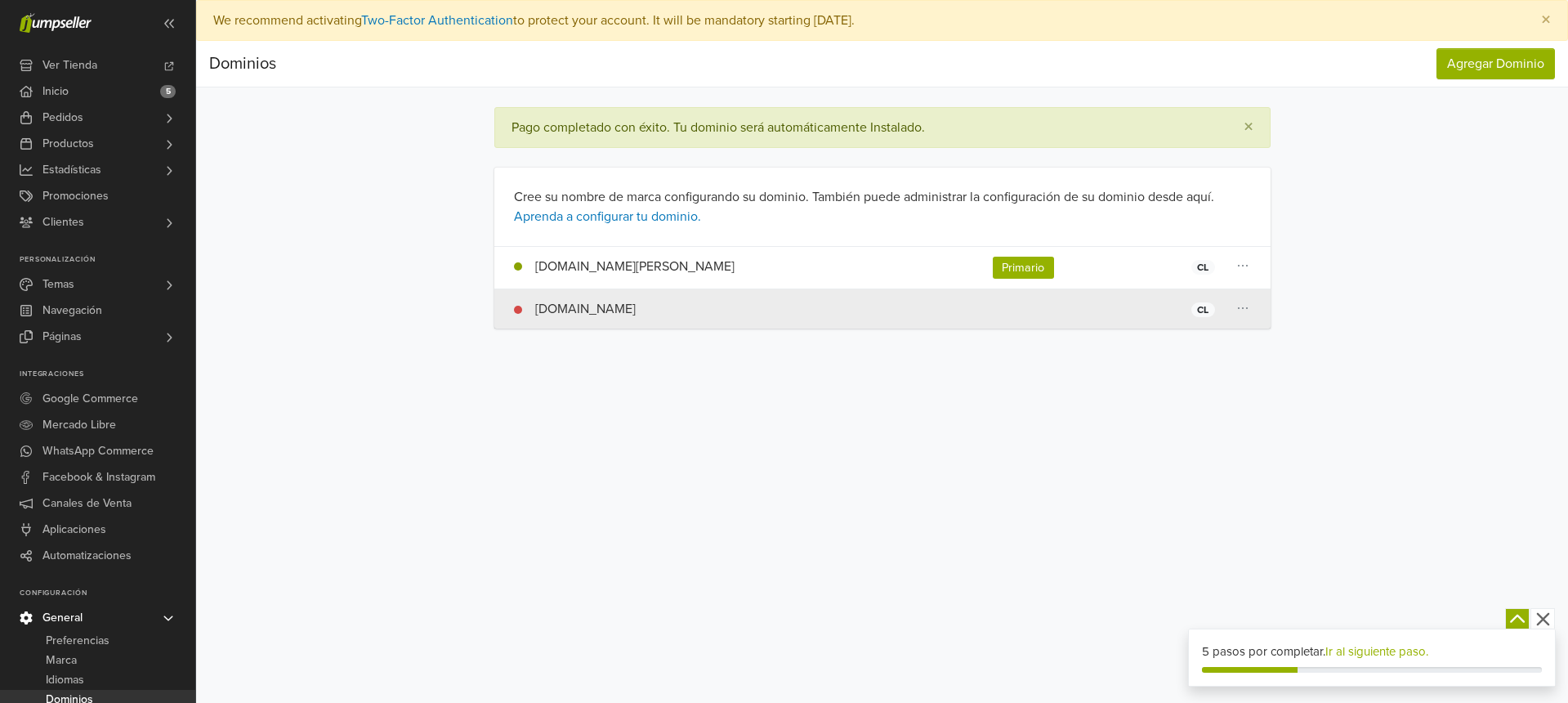
click at [935, 310] on td "[DOMAIN_NAME] CL" at bounding box center [738, 310] width 489 height 41
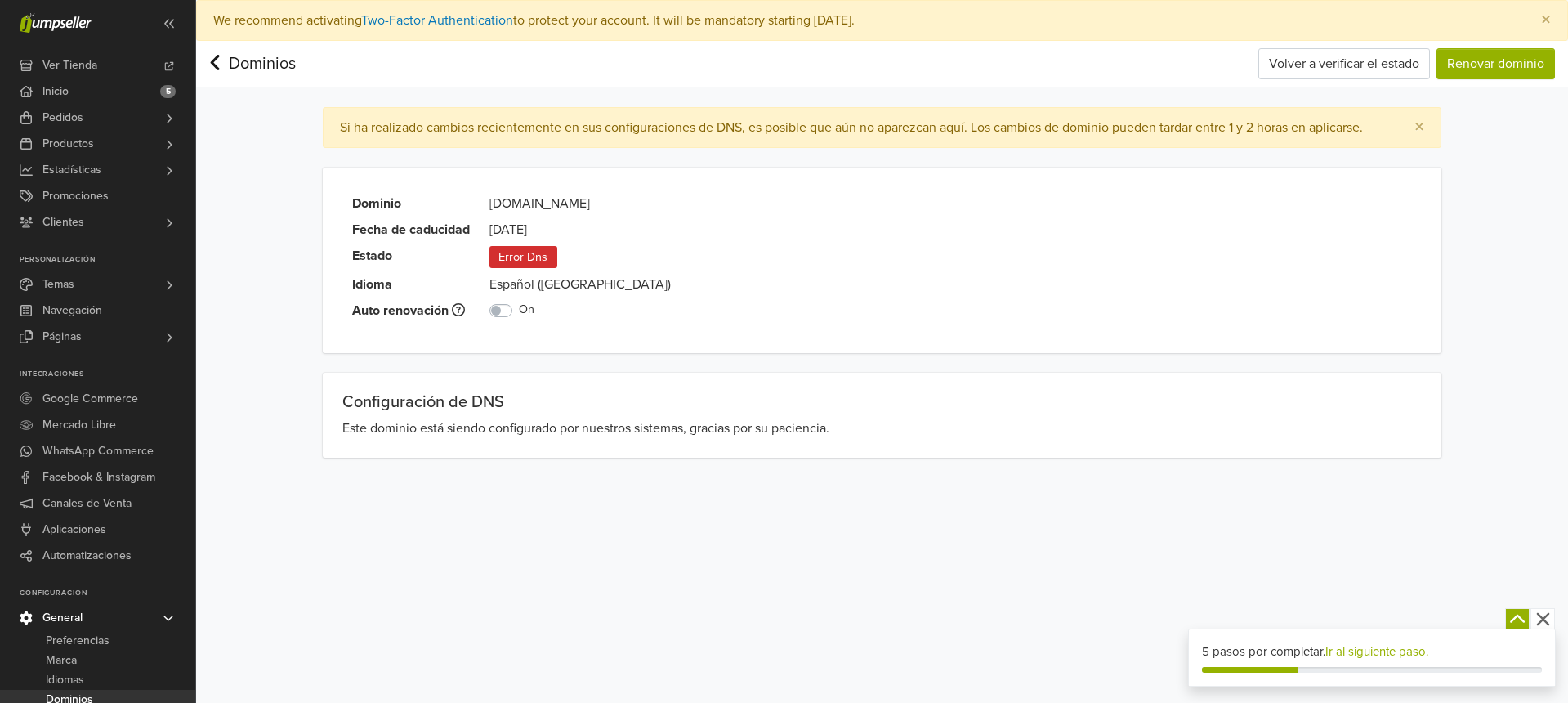
click at [512, 256] on span "Error Dns" at bounding box center [523, 257] width 67 height 22
click at [1356, 653] on link "Ir al siguiente paso." at bounding box center [1376, 651] width 103 height 14
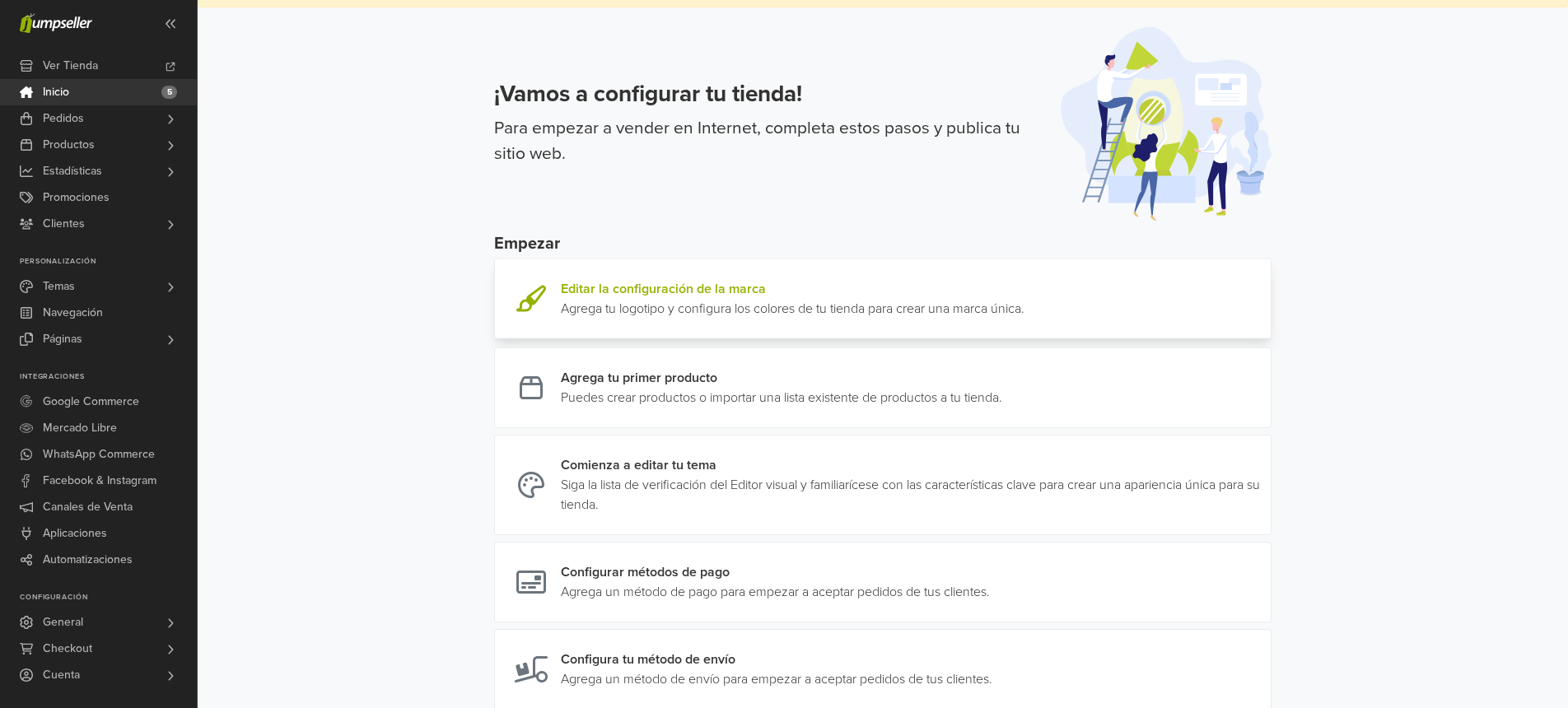
scroll to position [35, 0]
click at [1025, 288] on link at bounding box center [1025, 298] width 0 height 40
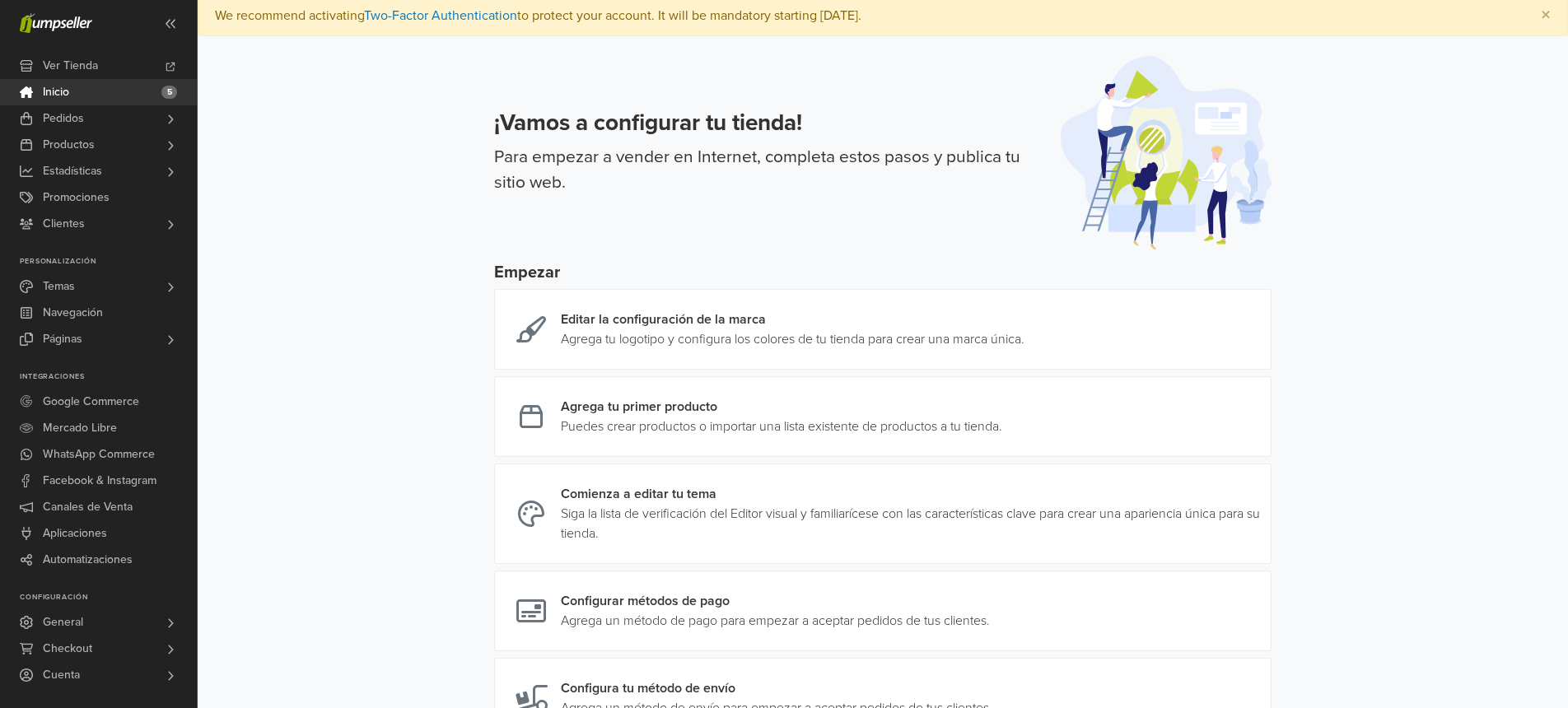
scroll to position [0, 0]
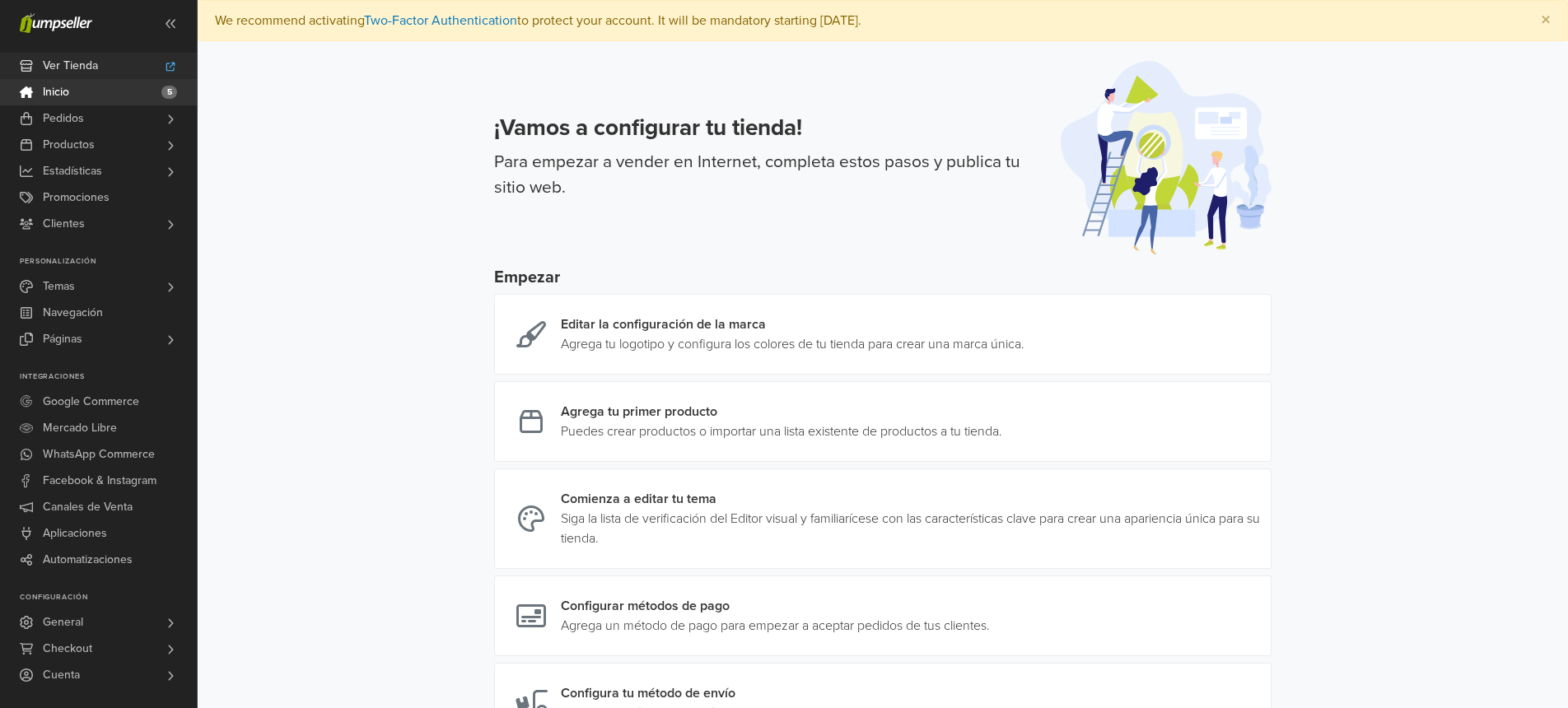
click at [78, 66] on span "Ver Tienda" at bounding box center [70, 65] width 55 height 26
click at [1546, 17] on span "×" at bounding box center [1546, 19] width 10 height 24
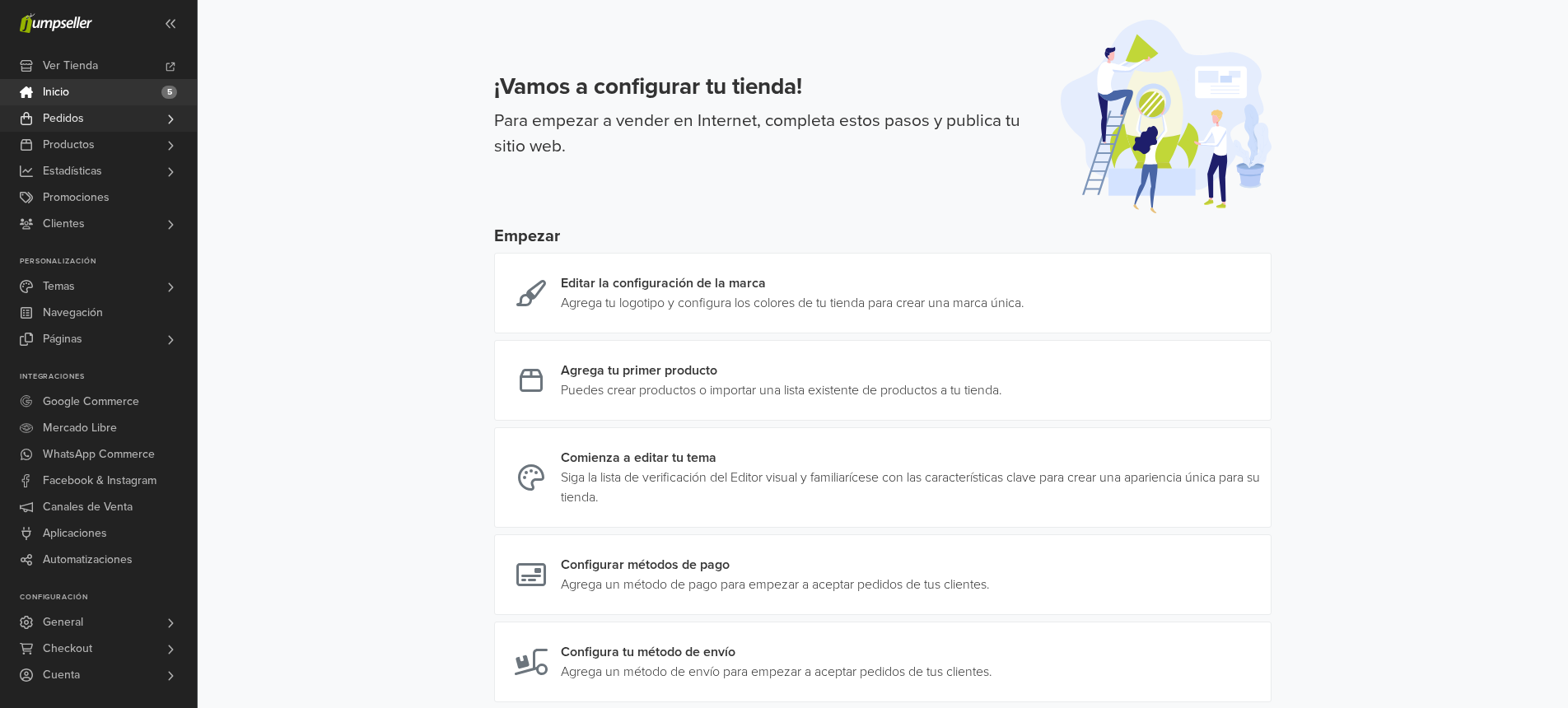
click at [131, 117] on link "Pedidos" at bounding box center [98, 118] width 197 height 26
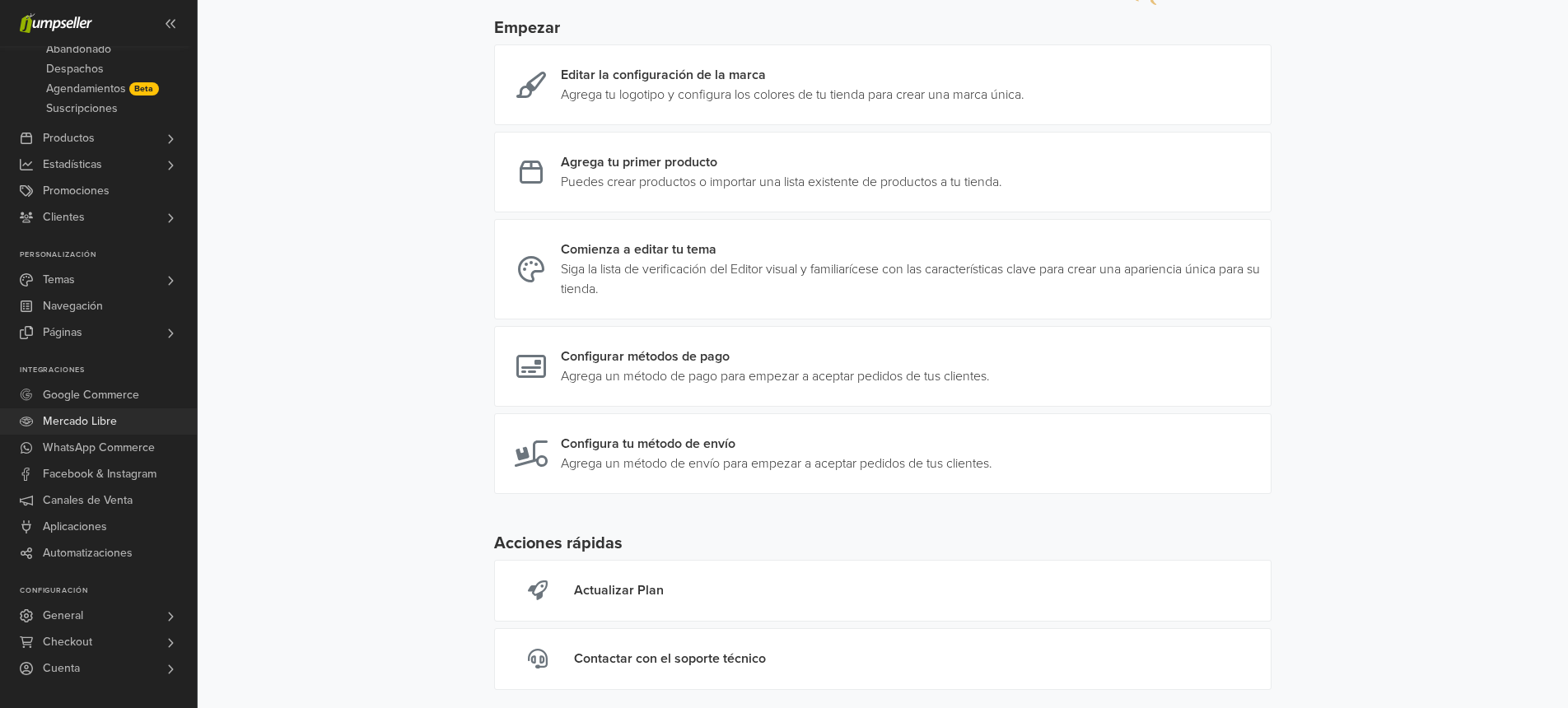
scroll to position [236, 0]
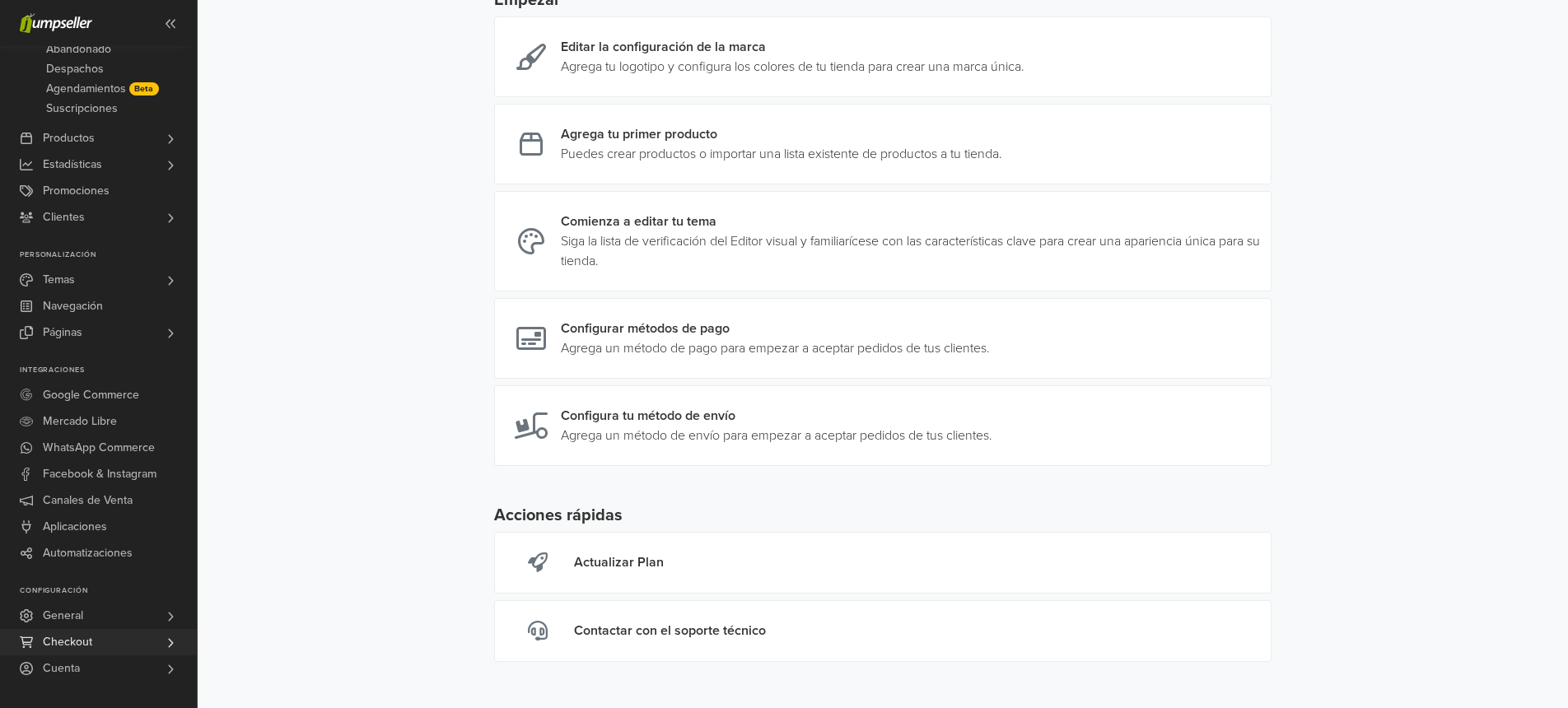
click at [111, 642] on link "Checkout" at bounding box center [98, 642] width 197 height 26
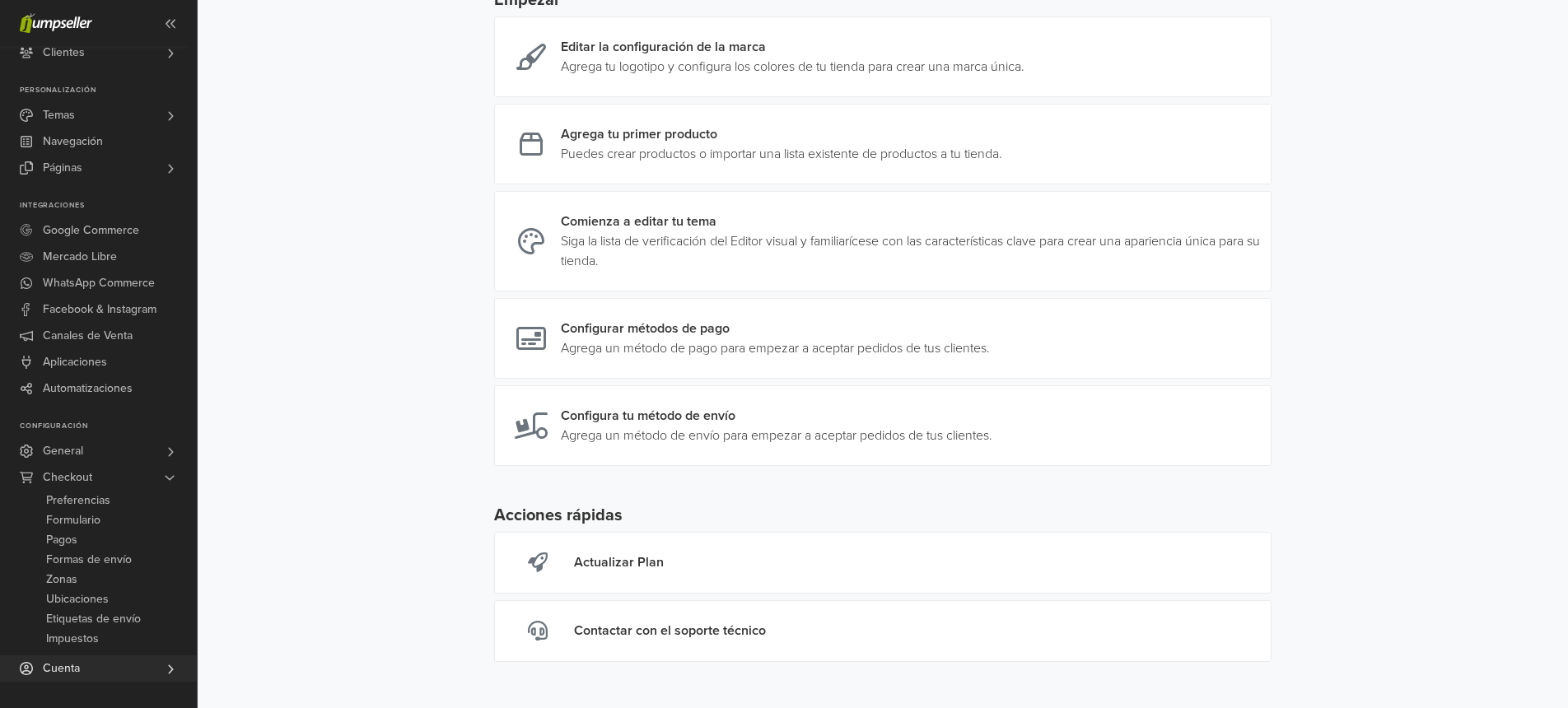
click at [96, 685] on div "Ver Tienda Inicio 5 Pedidos Todos los Pedidos Abandonado Despachos Beta" at bounding box center [98, 291] width 197 height 820
click at [103, 671] on link "Cuenta" at bounding box center [98, 668] width 197 height 26
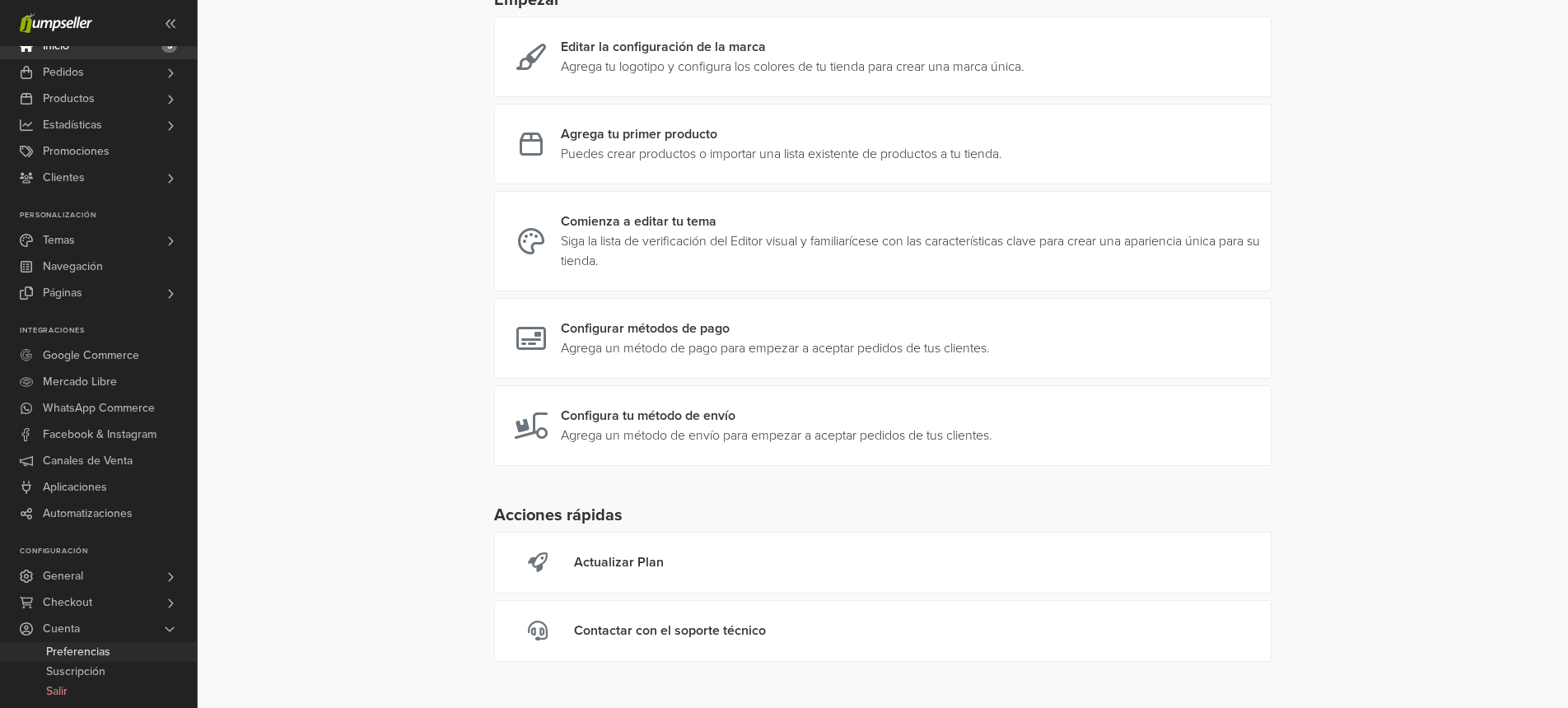
click at [91, 653] on span "Preferencias" at bounding box center [78, 652] width 64 height 19
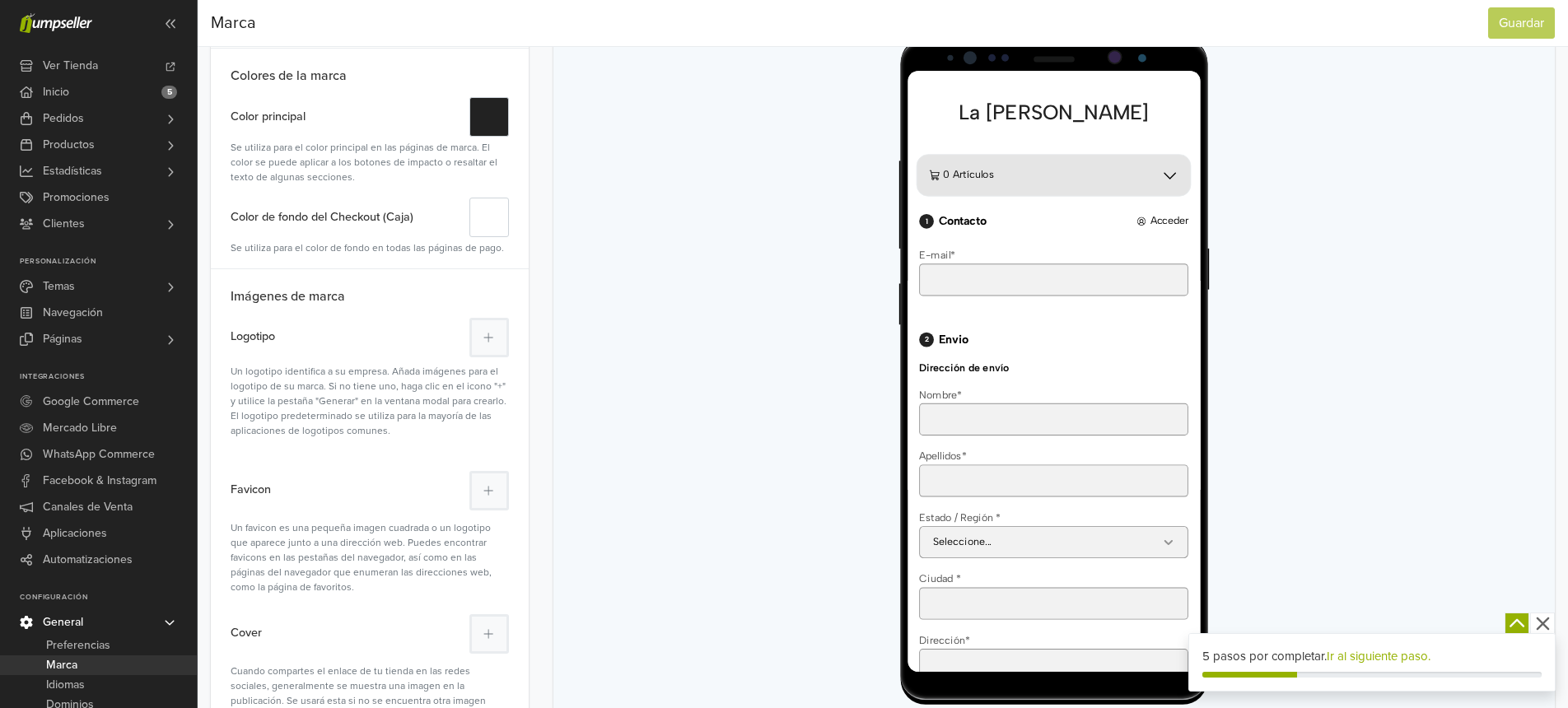
scroll to position [185, 0]
click at [493, 338] on icon at bounding box center [489, 337] width 10 height 12
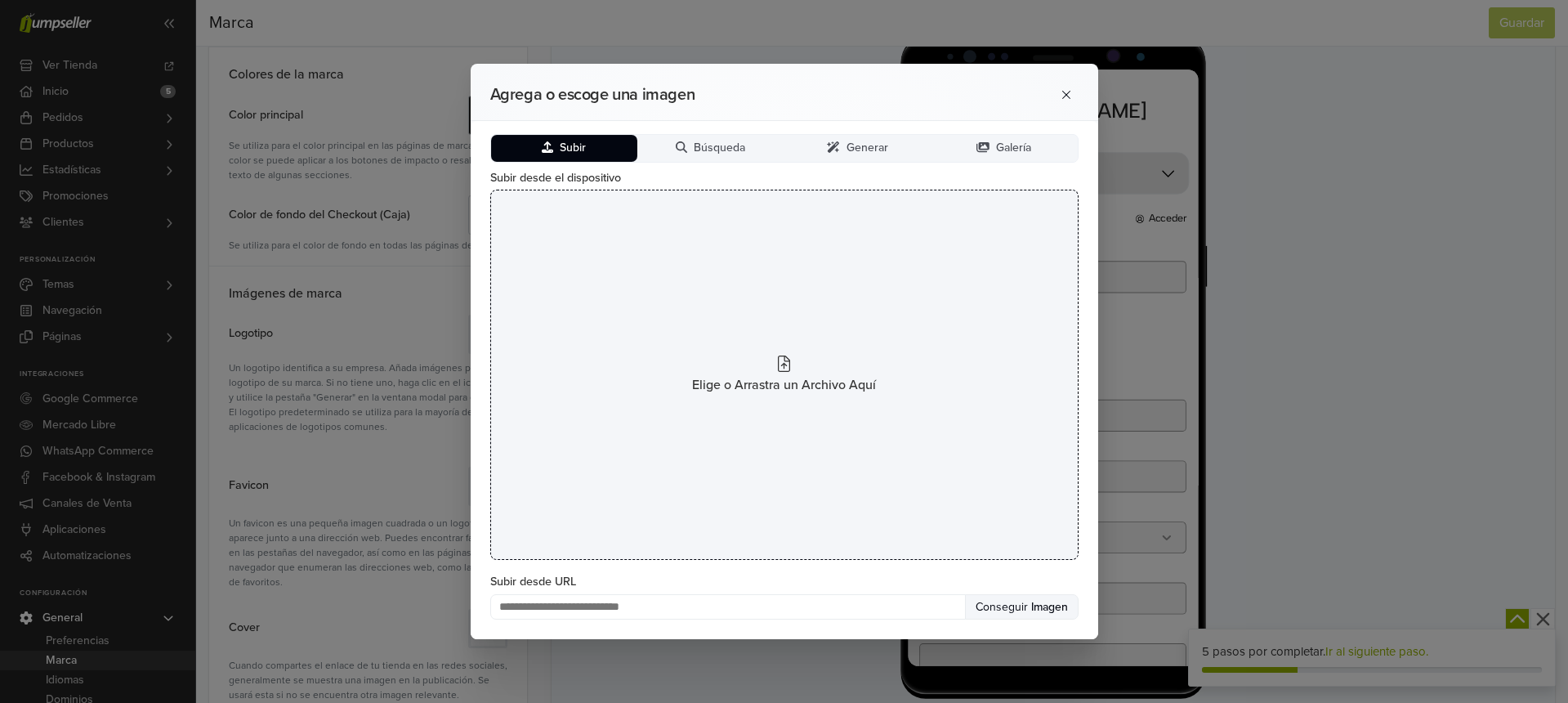
click at [762, 380] on span "Elige o Arrastra un Archivo Aquí" at bounding box center [784, 385] width 184 height 19
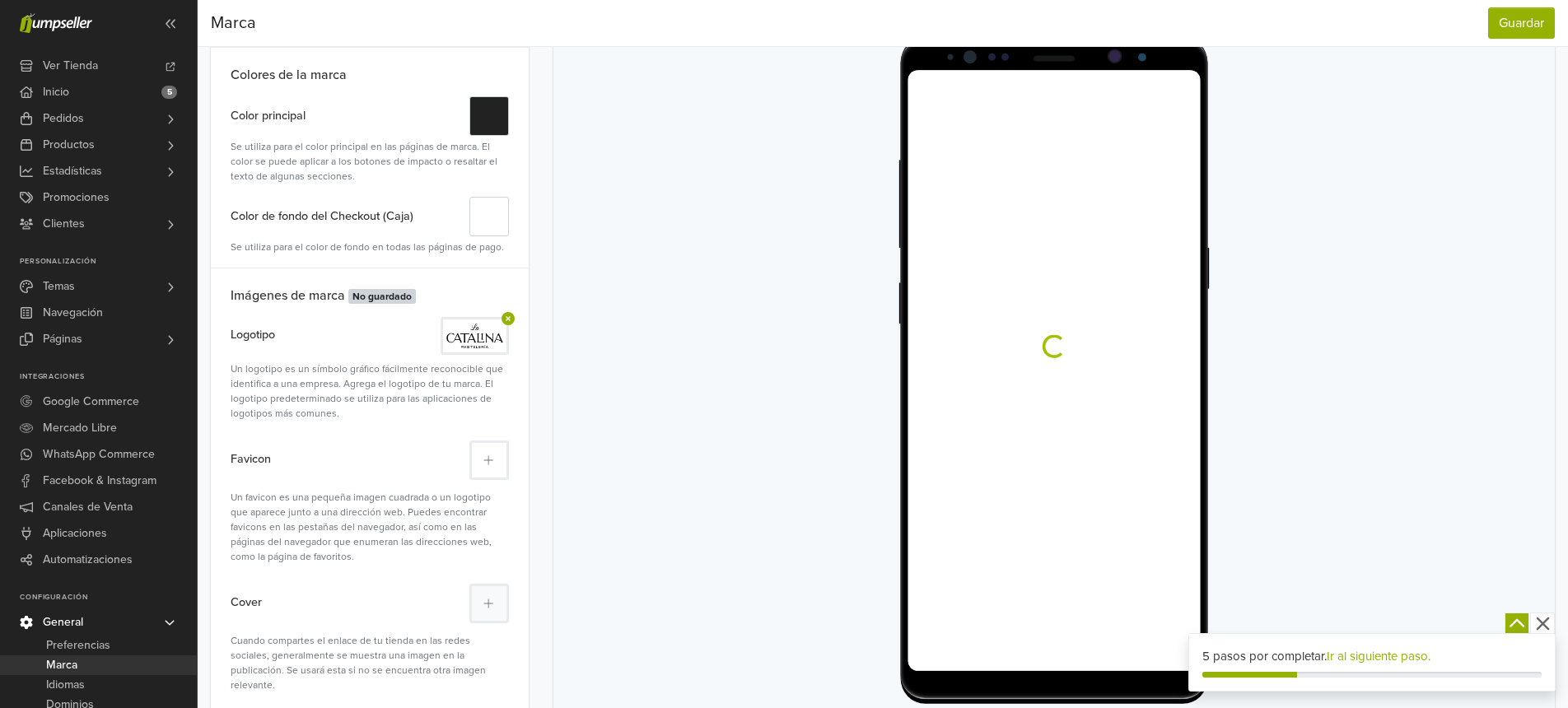
scroll to position [0, 0]
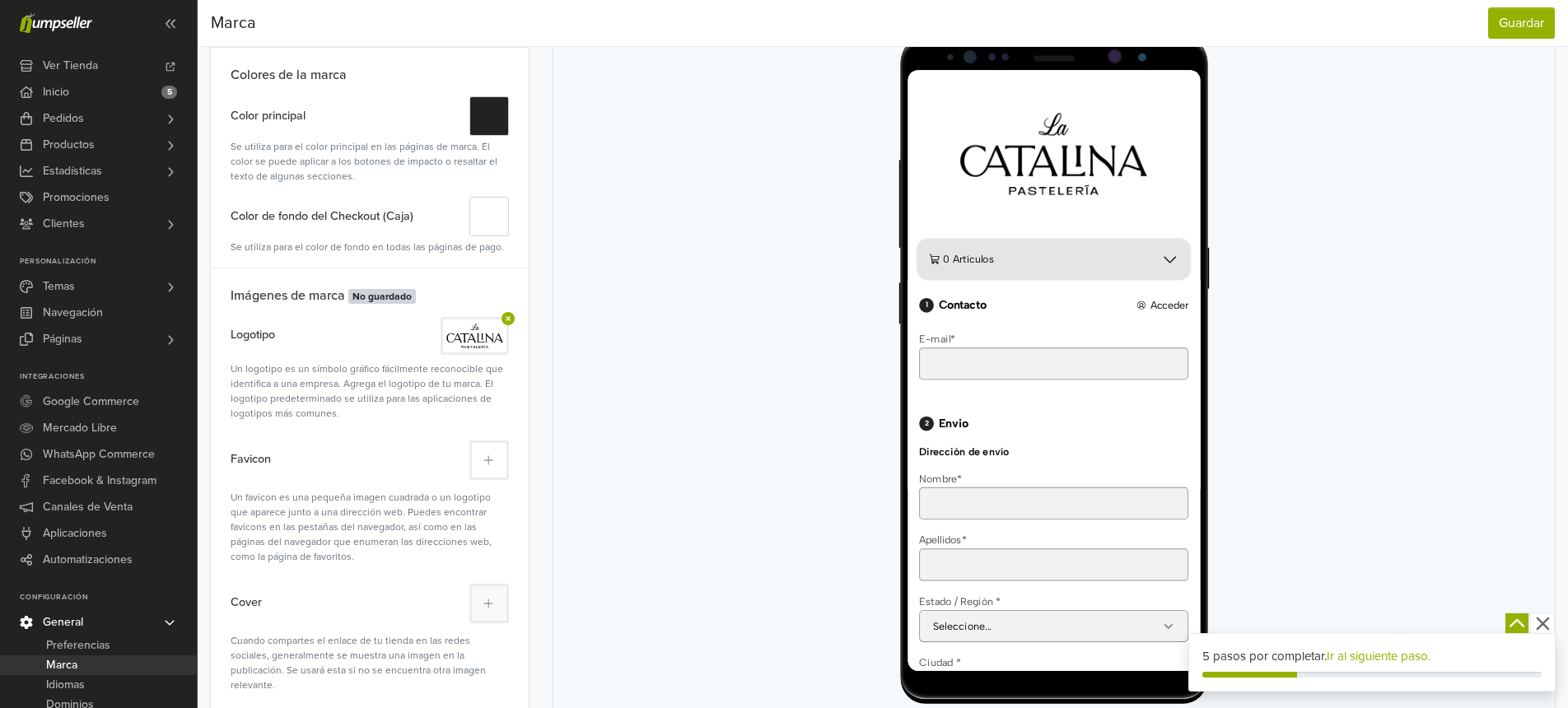
click at [490, 465] on icon at bounding box center [489, 460] width 10 height 12
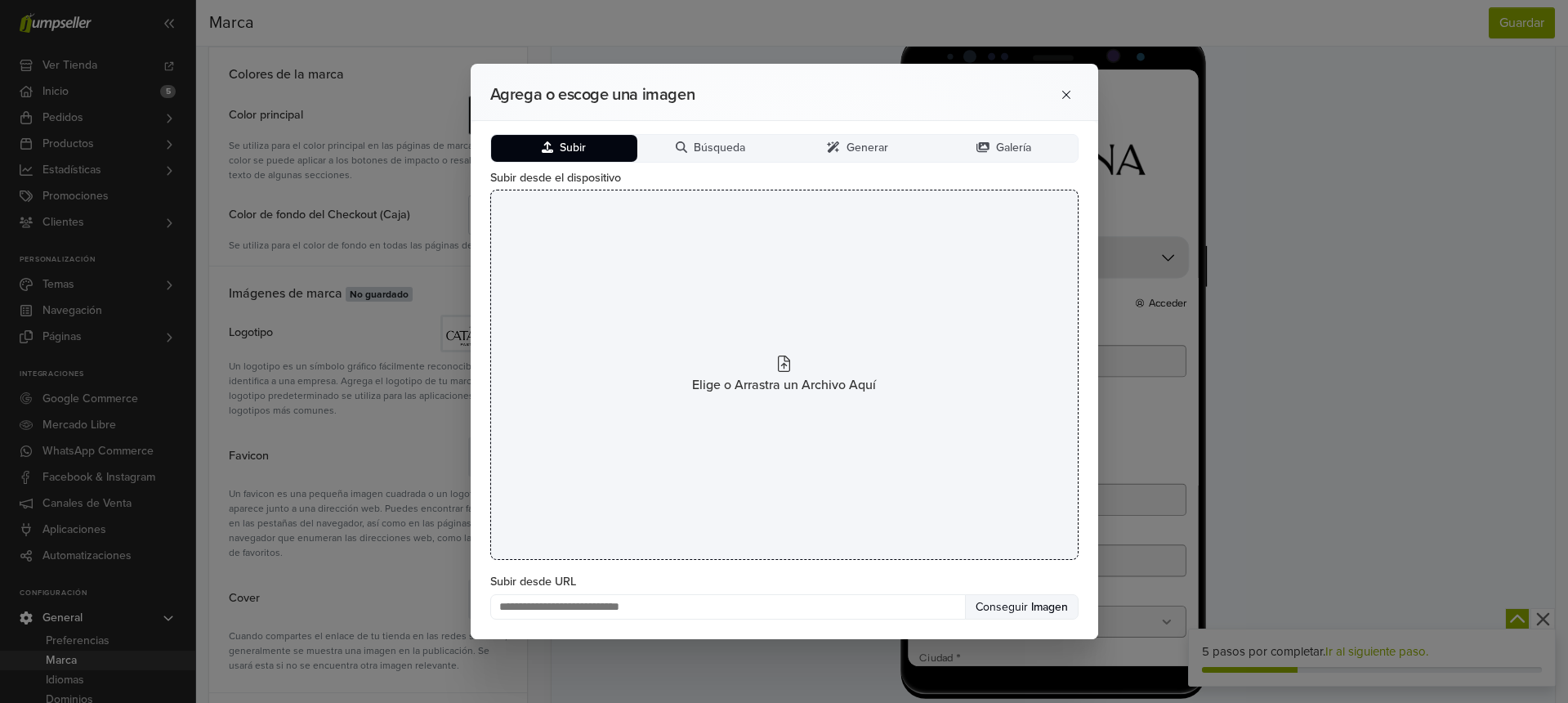
click at [778, 367] on icon at bounding box center [784, 364] width 13 height 16
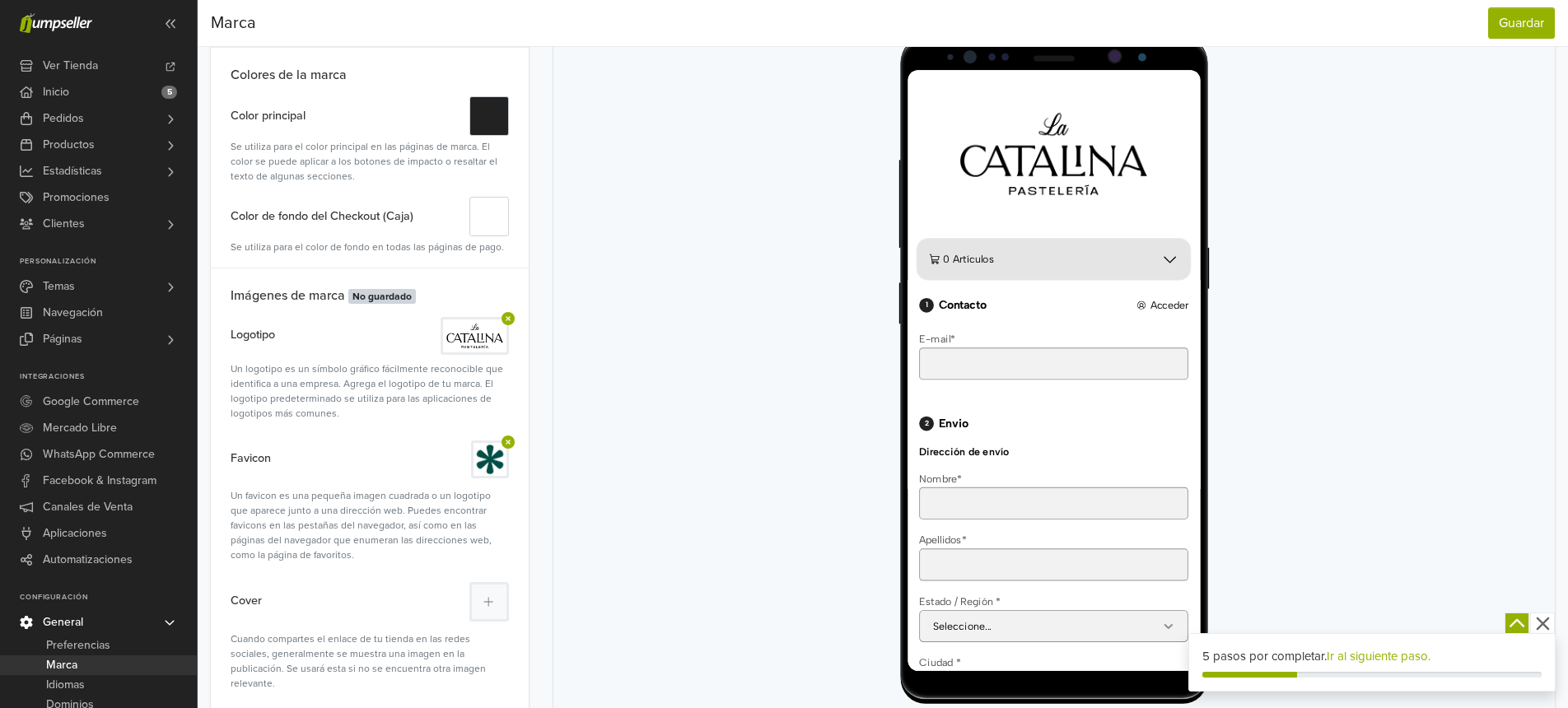
click at [1374, 657] on link "Ir al siguiente paso." at bounding box center [1379, 656] width 104 height 15
click at [1520, 17] on button "Guardar" at bounding box center [1521, 23] width 67 height 31
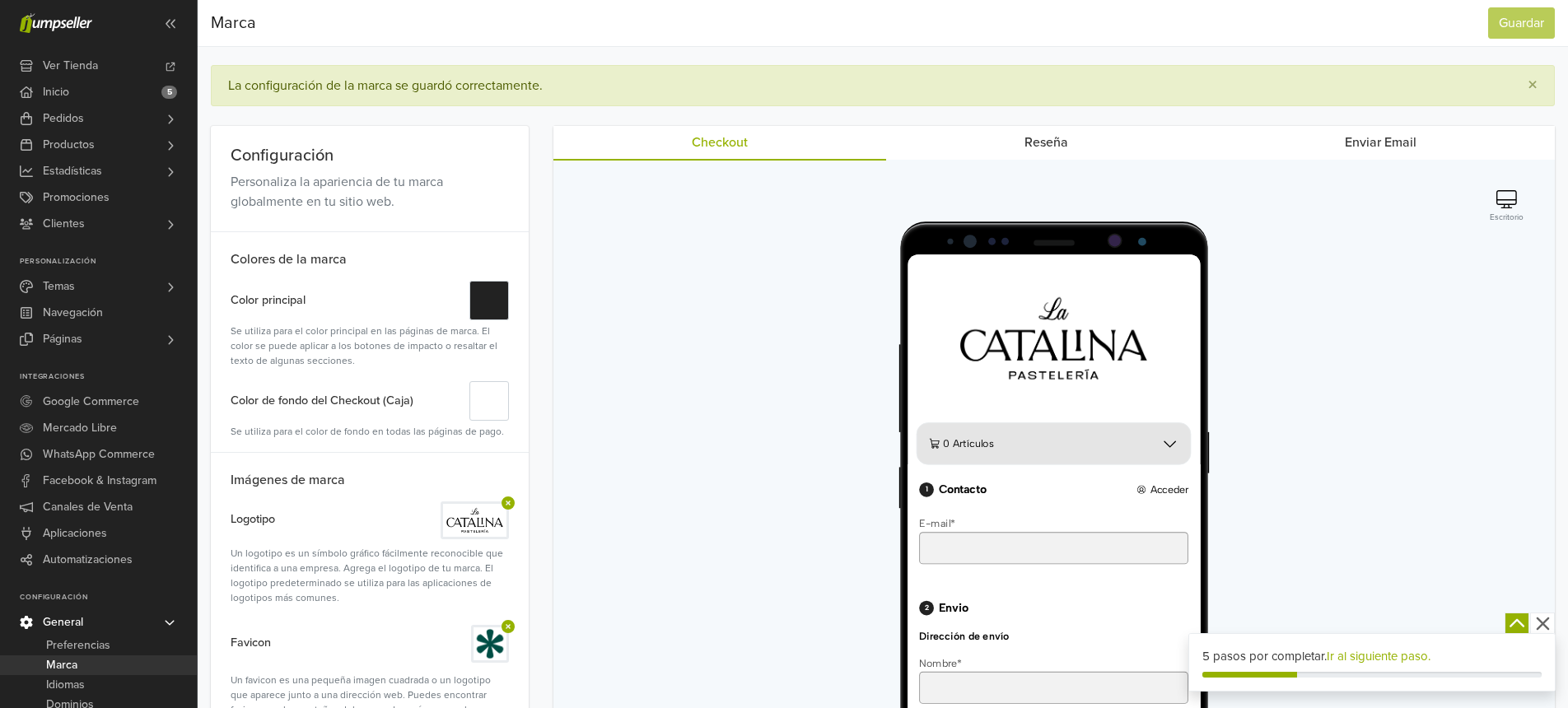
click at [1382, 657] on link "Ir al siguiente paso." at bounding box center [1379, 656] width 104 height 15
